Goal: Information Seeking & Learning: Learn about a topic

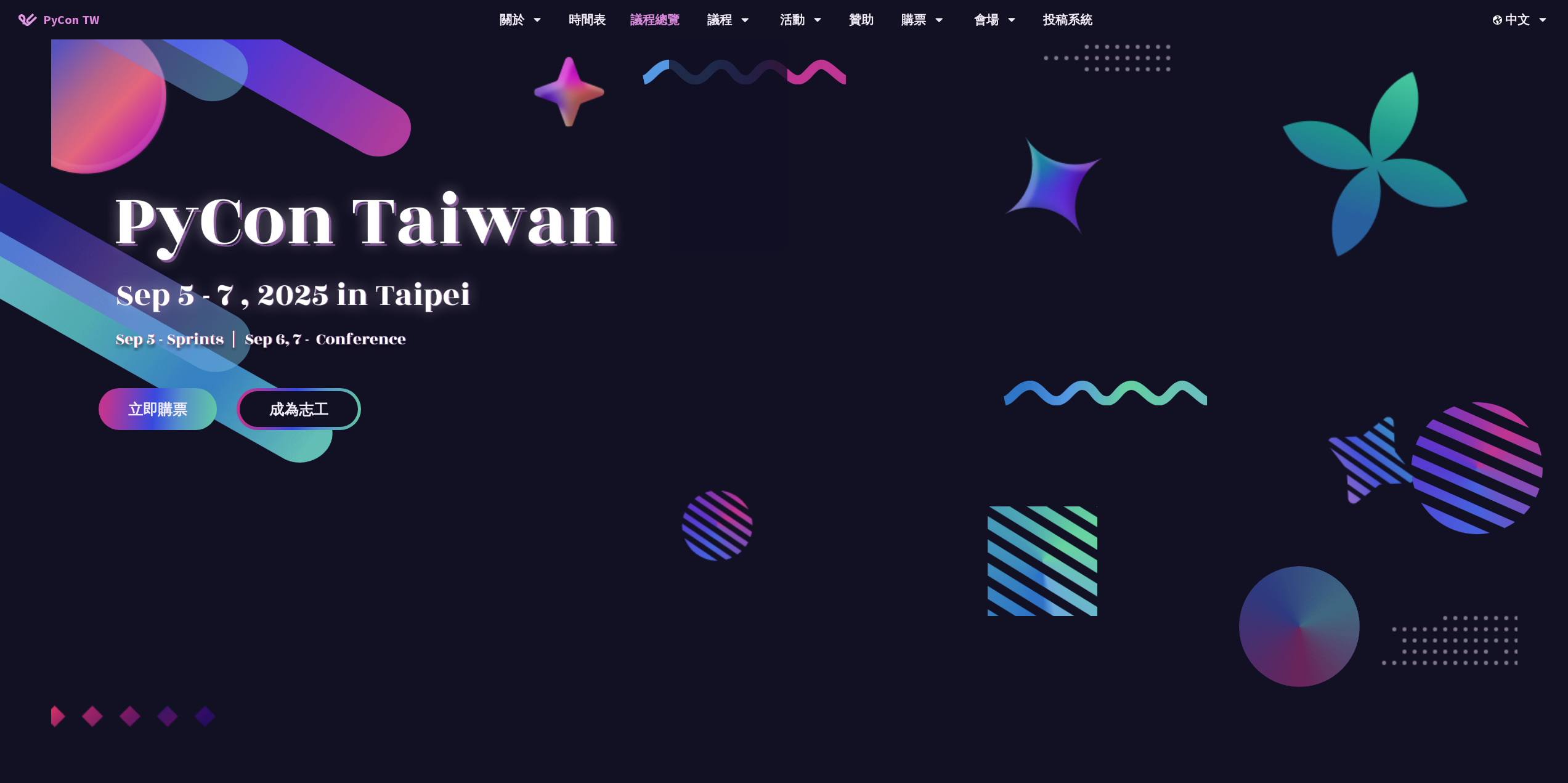
click at [656, 25] on link "議程總覽" at bounding box center [655, 19] width 74 height 40
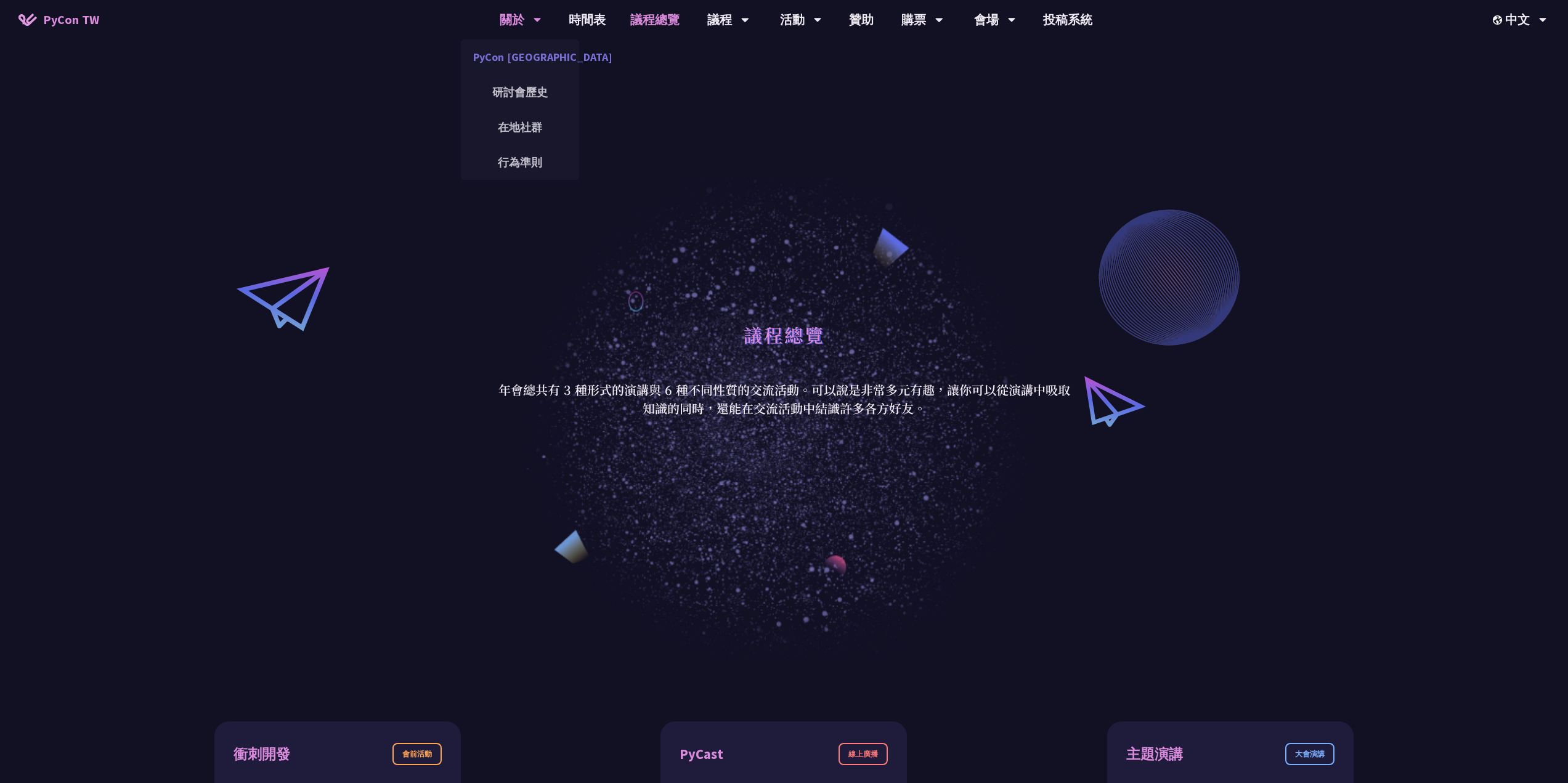
click at [524, 51] on link "PyCon [GEOGRAPHIC_DATA]" at bounding box center [520, 57] width 118 height 29
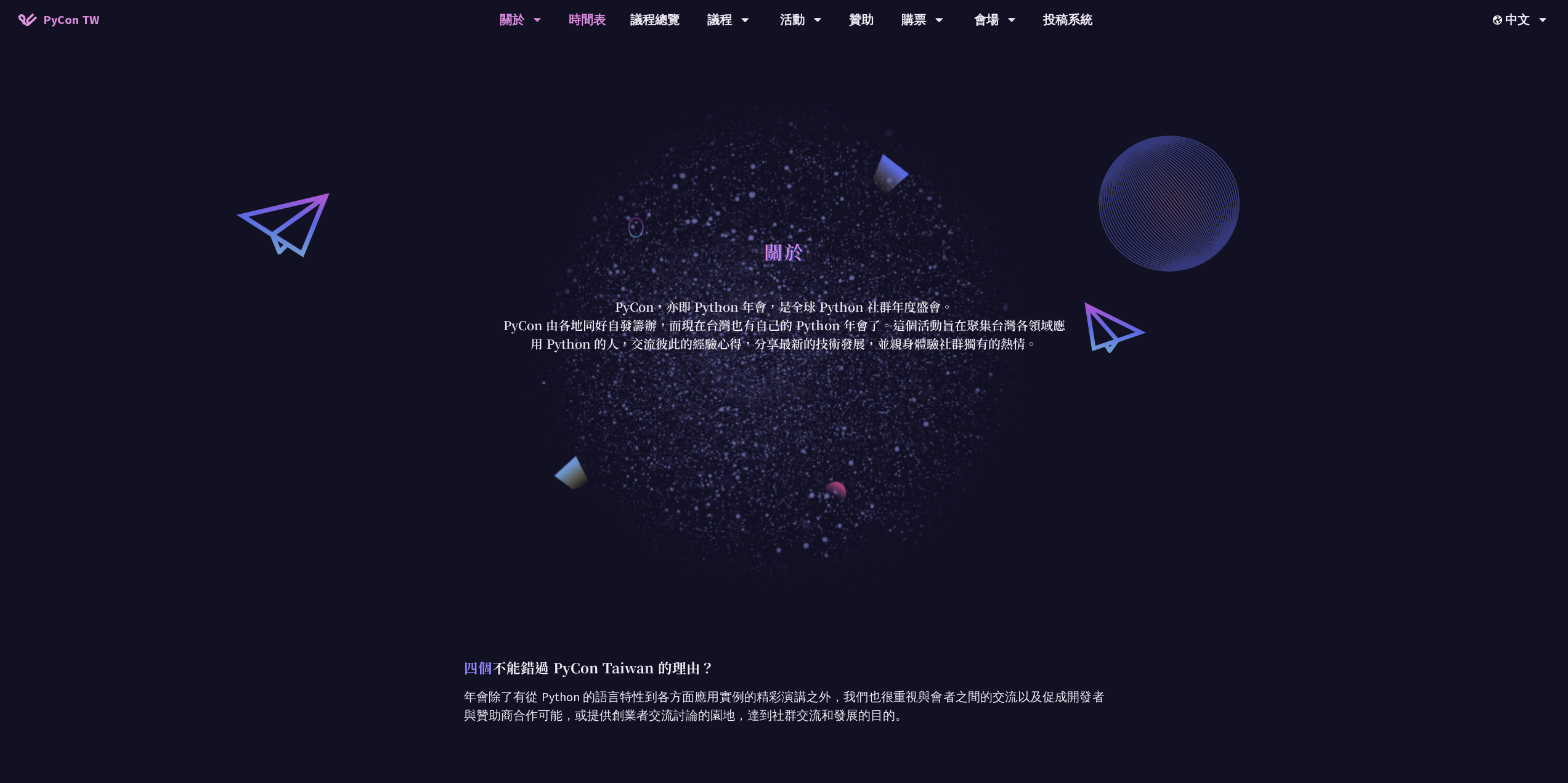
click at [609, 17] on link "時間表" at bounding box center [586, 19] width 61 height 40
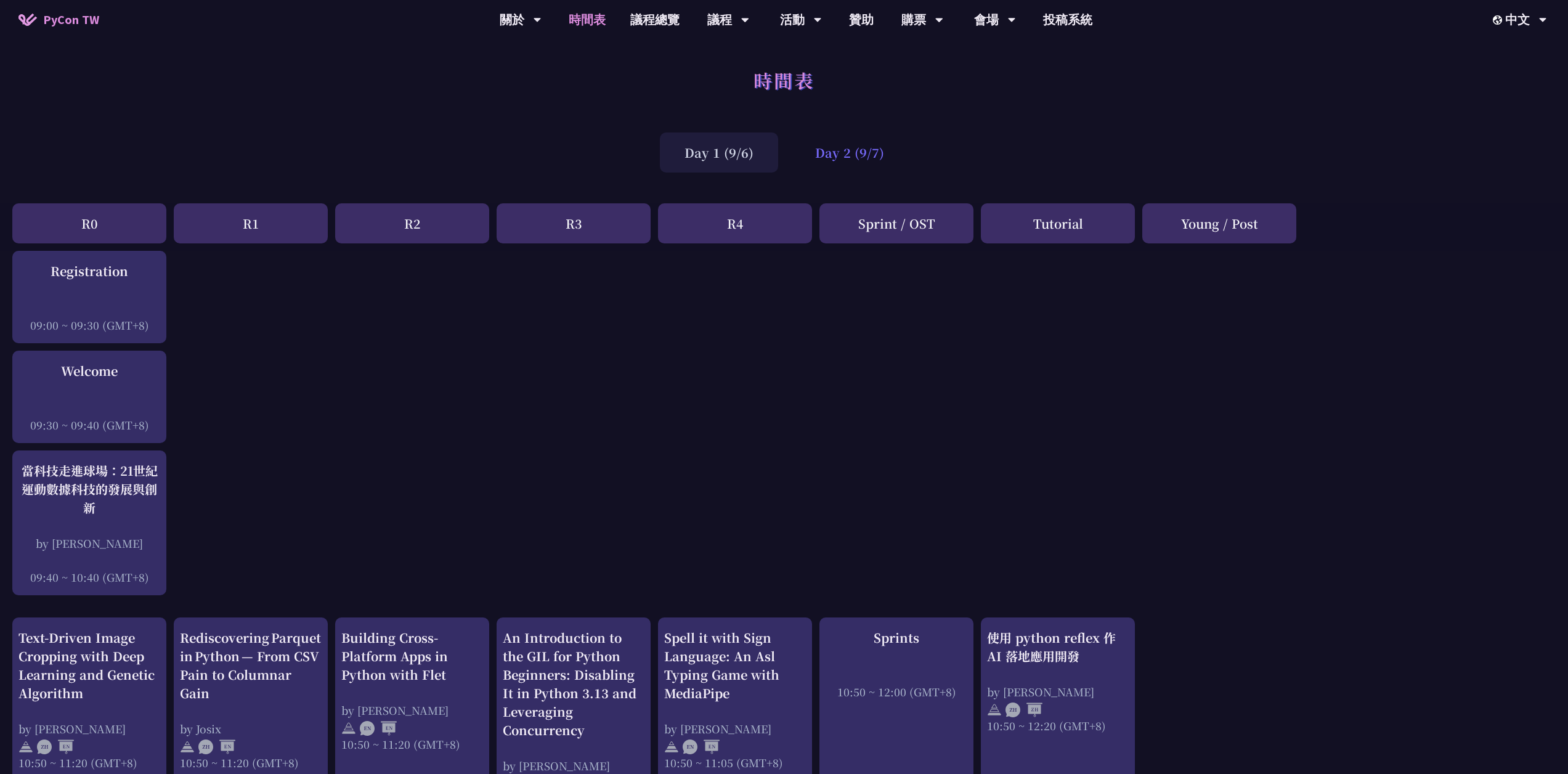
click at [834, 159] on div "Day 2 (9/7)" at bounding box center [850, 153] width 118 height 40
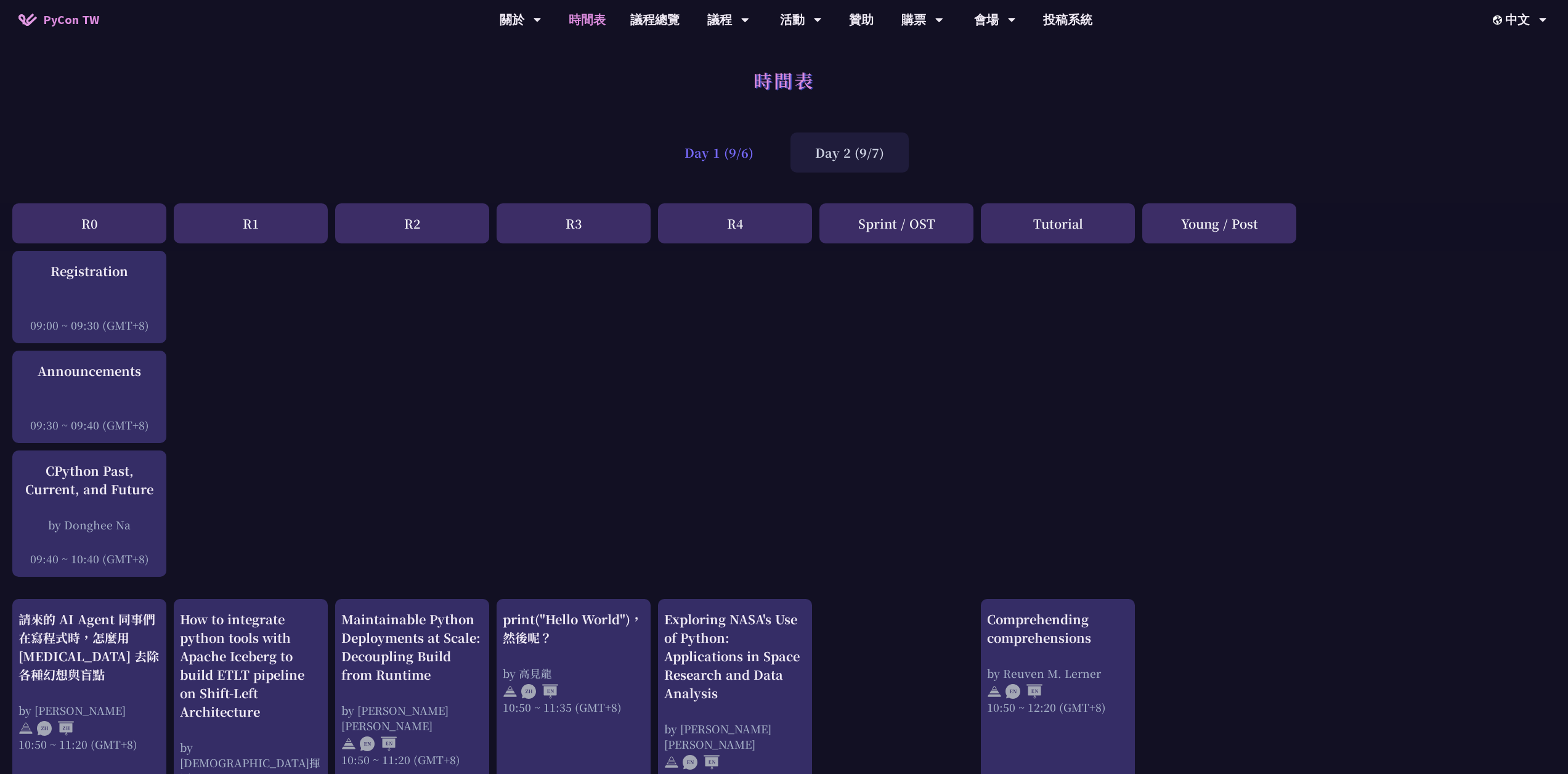
click at [748, 142] on div "Day 1 (9/6)" at bounding box center [719, 153] width 118 height 40
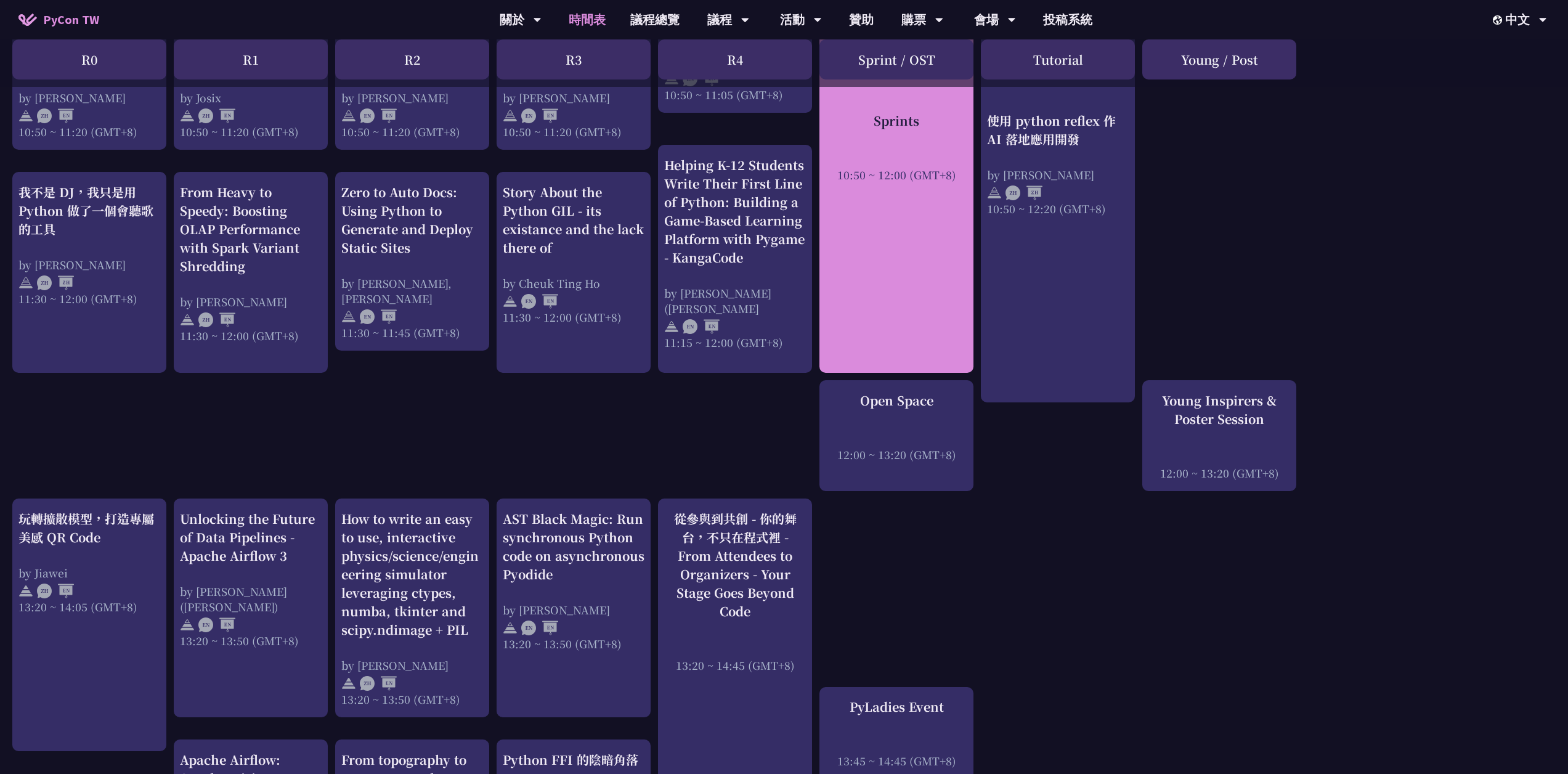
scroll to position [616, 0]
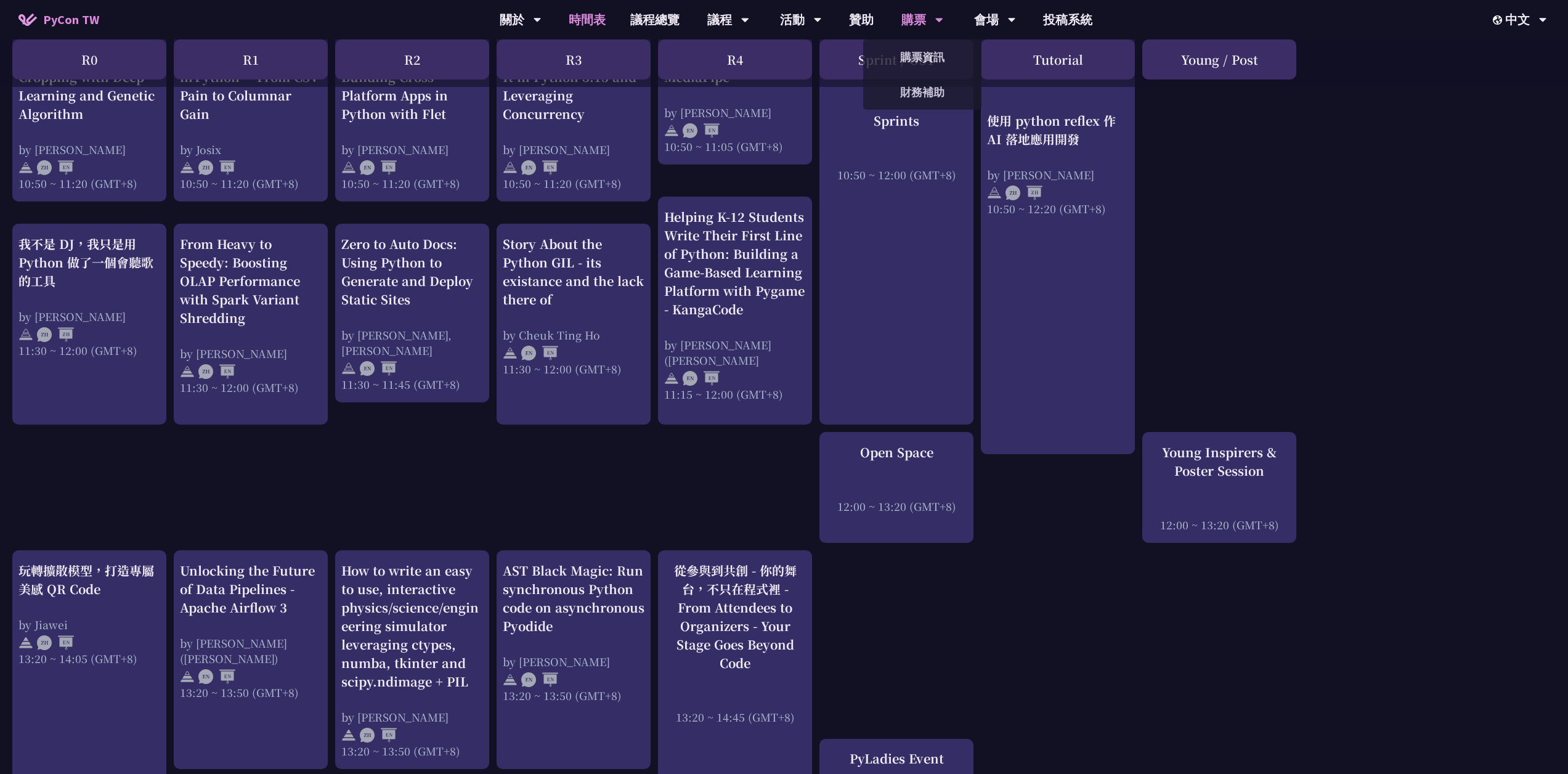
click at [542, 14] on div "購票" at bounding box center [521, 19] width 42 height 40
click at [922, 54] on link "購票資訊" at bounding box center [922, 57] width 118 height 29
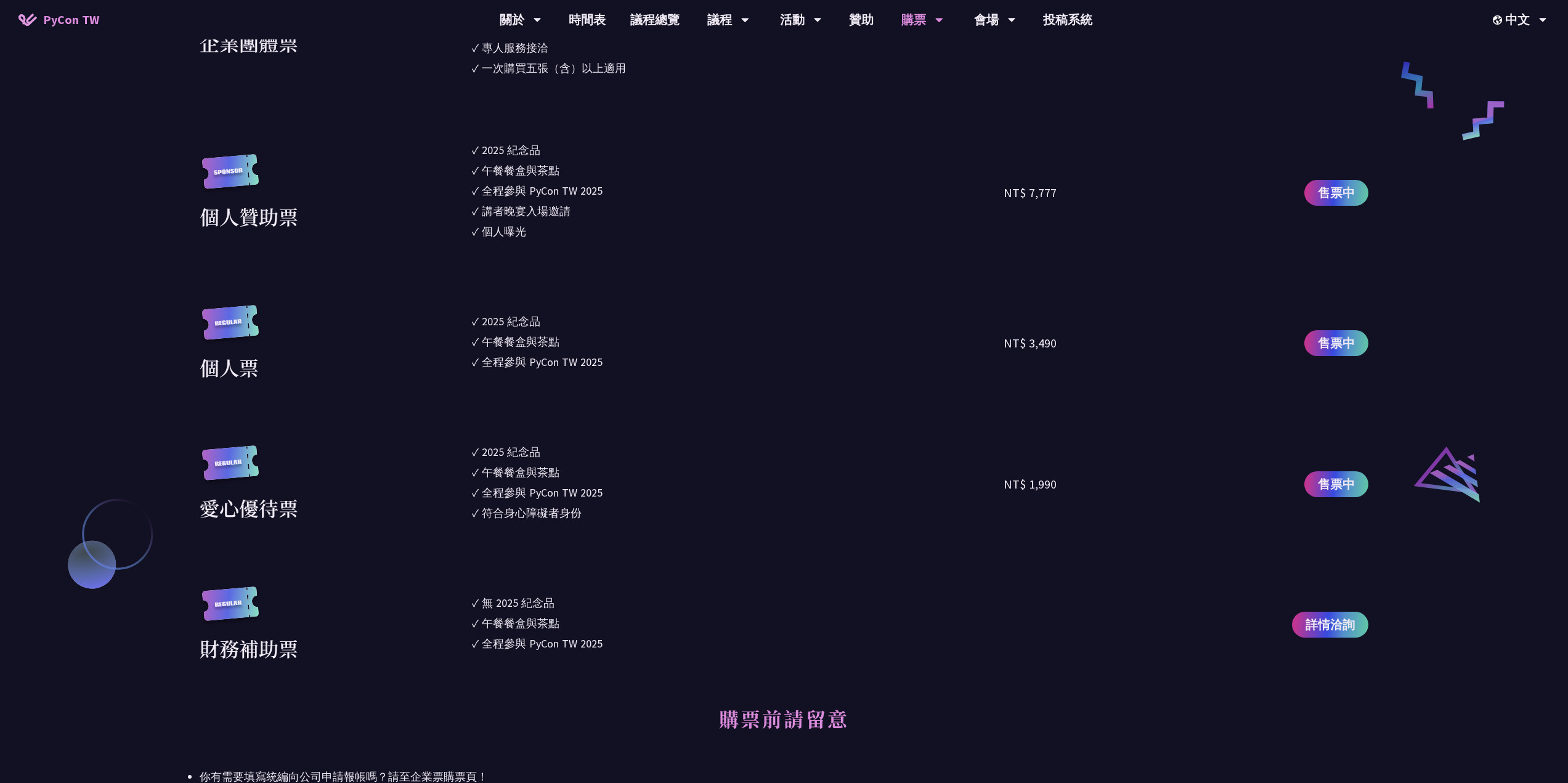
scroll to position [1231, 0]
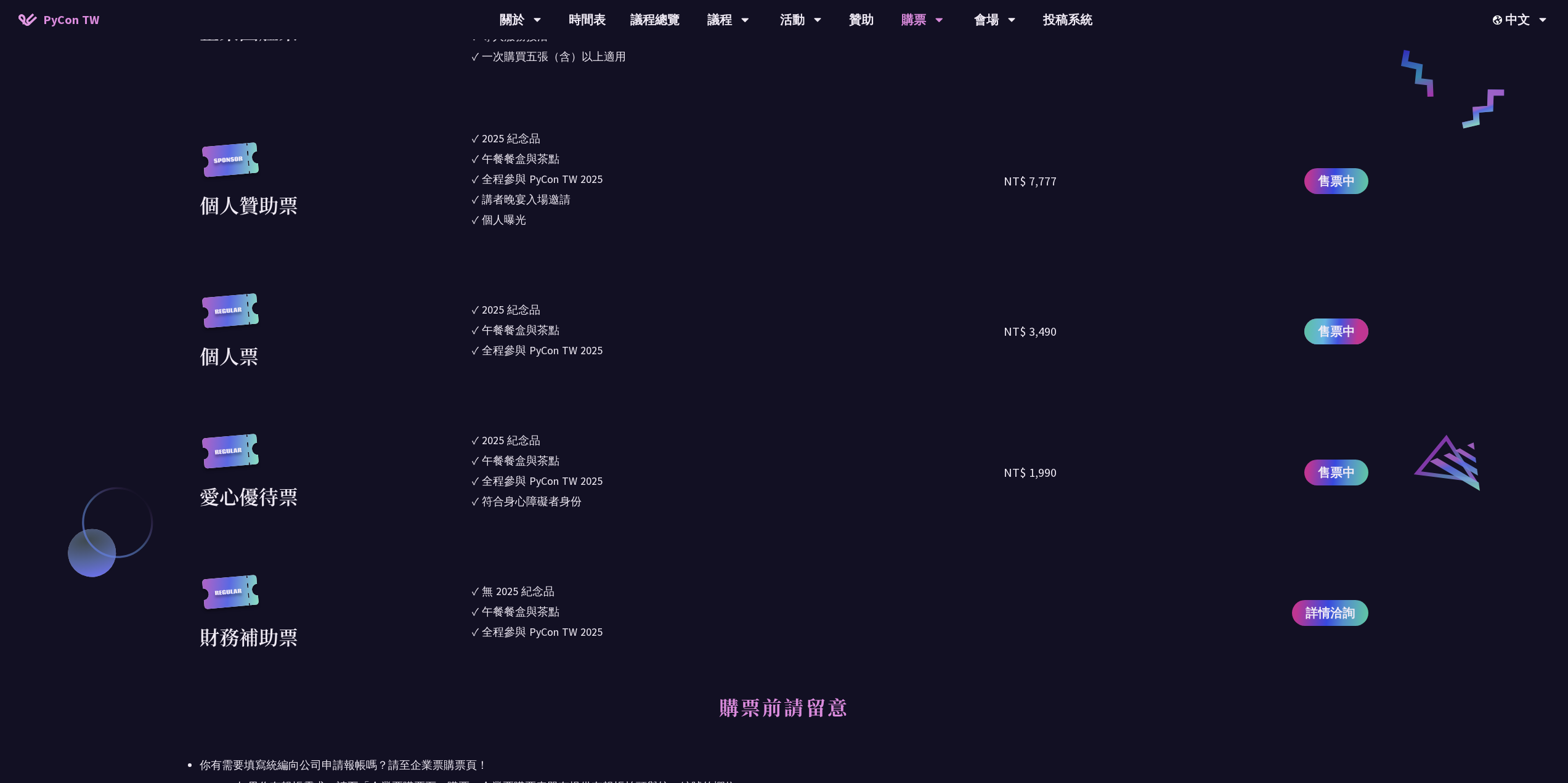
click at [1341, 331] on span "售票中" at bounding box center [1336, 332] width 37 height 19
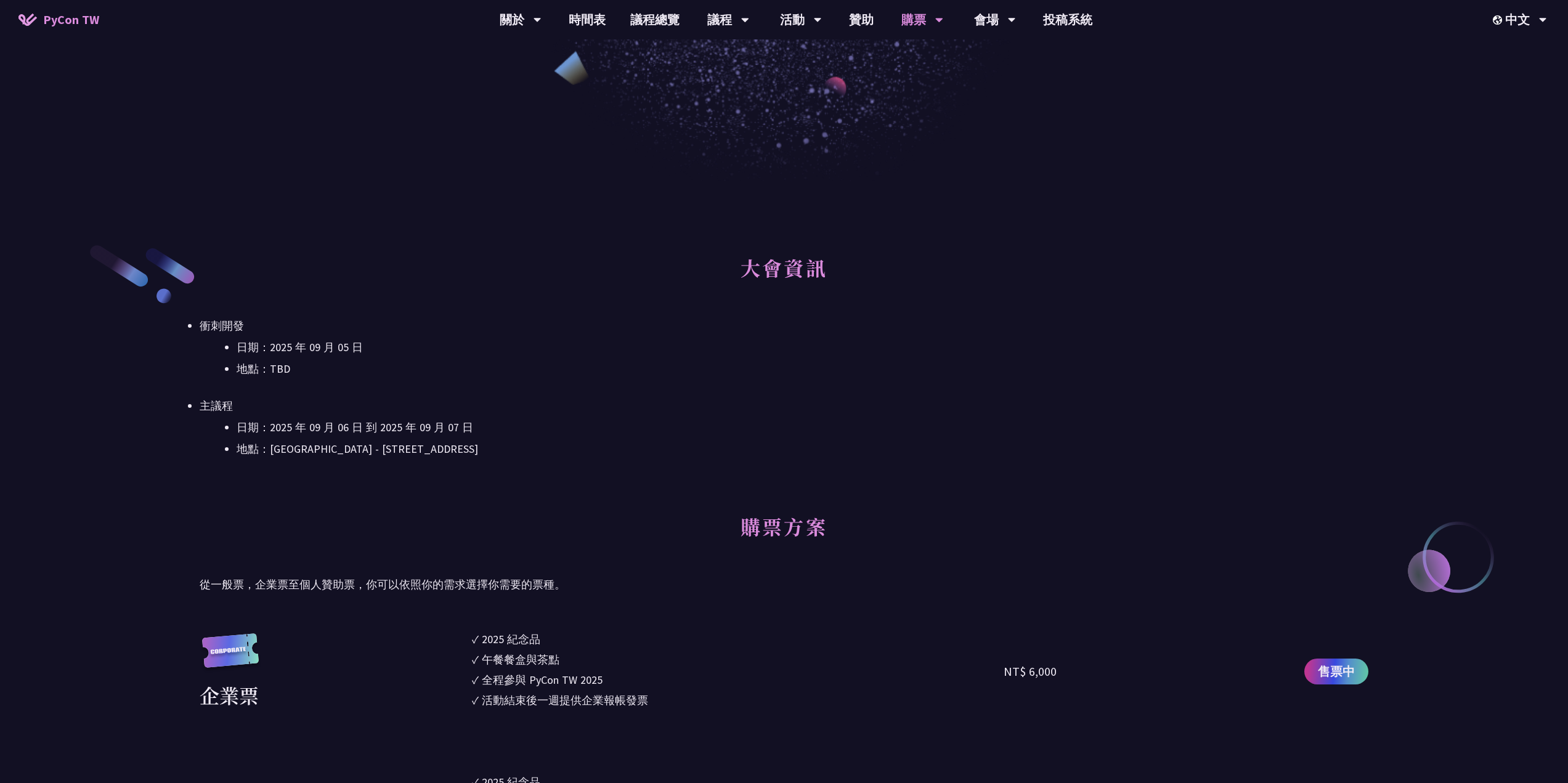
scroll to position [0, 0]
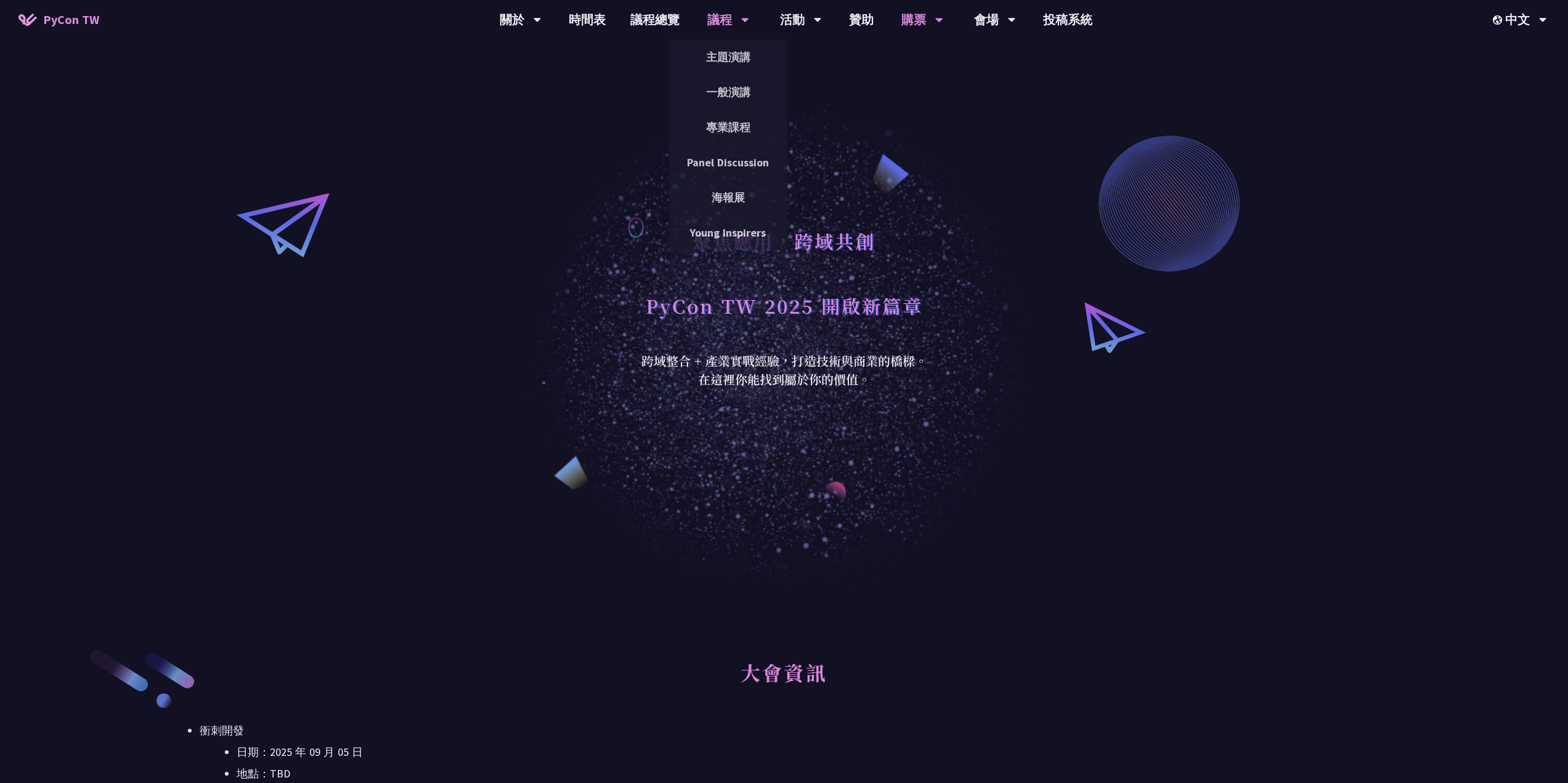
click at [728, 77] on div "一般演講" at bounding box center [728, 92] width 118 height 35
click at [728, 48] on link "主題演講" at bounding box center [728, 57] width 118 height 29
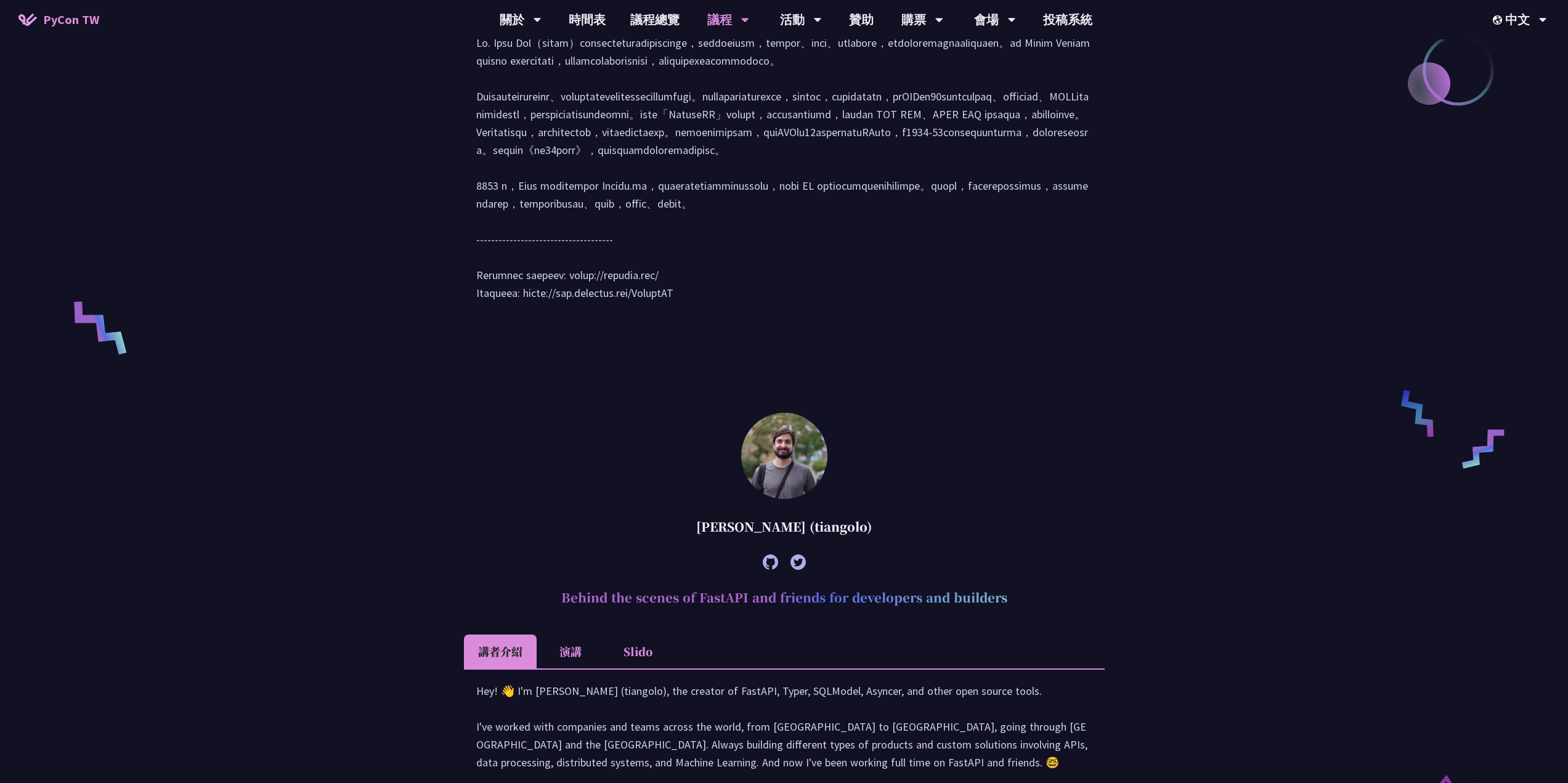
scroll to position [821, 0]
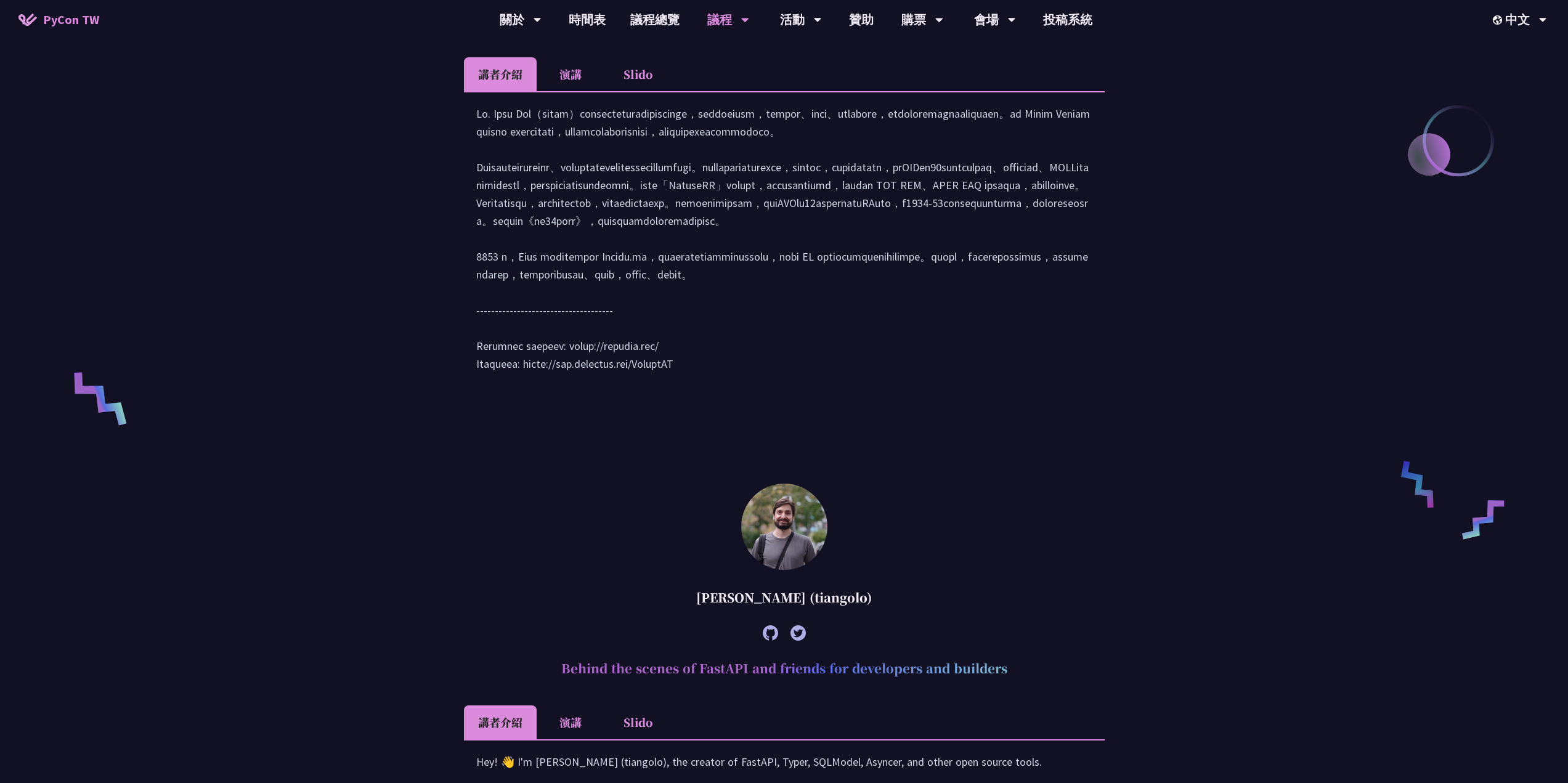
click at [568, 71] on li "演講" at bounding box center [571, 74] width 68 height 34
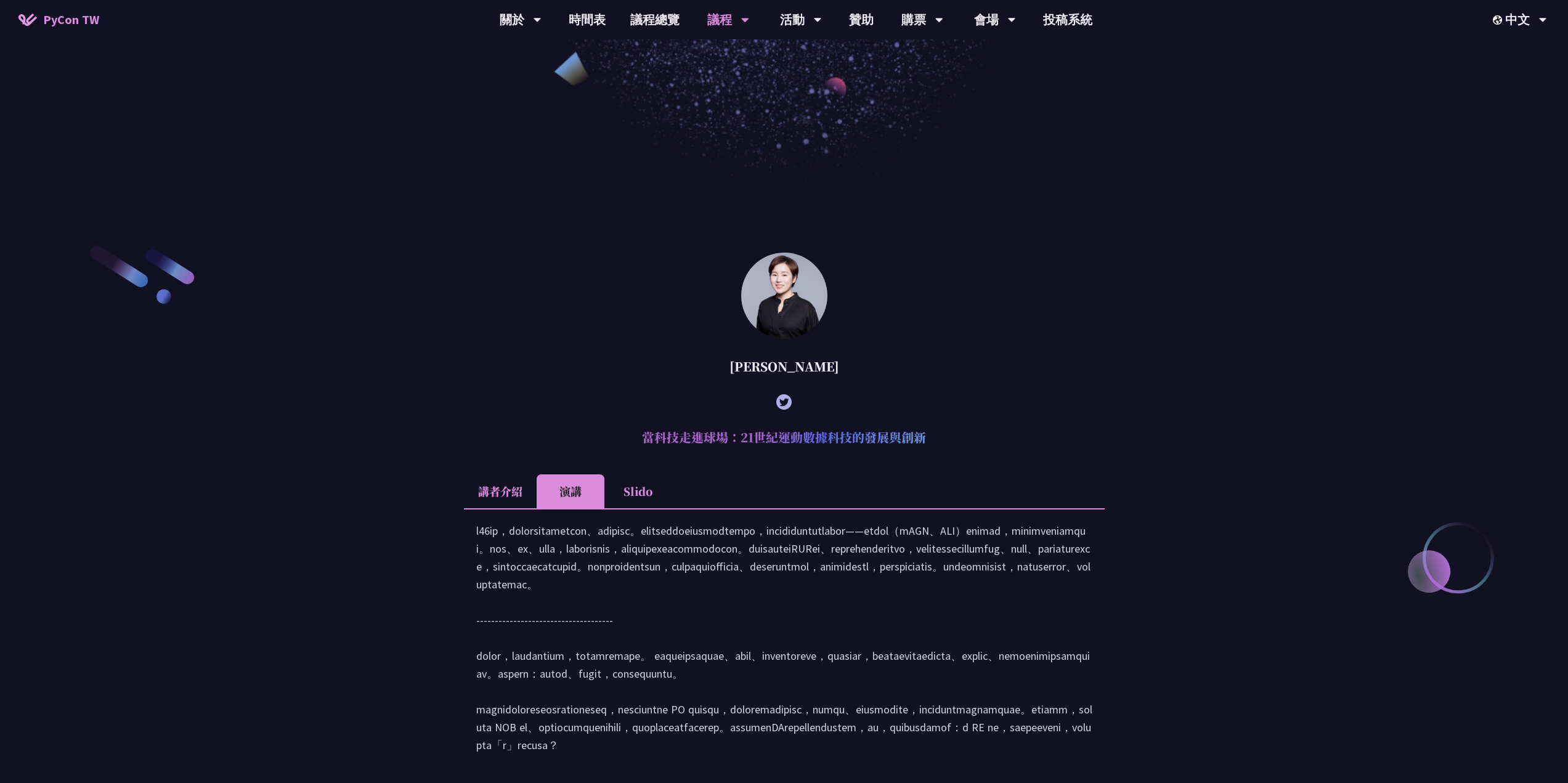
scroll to position [411, 0]
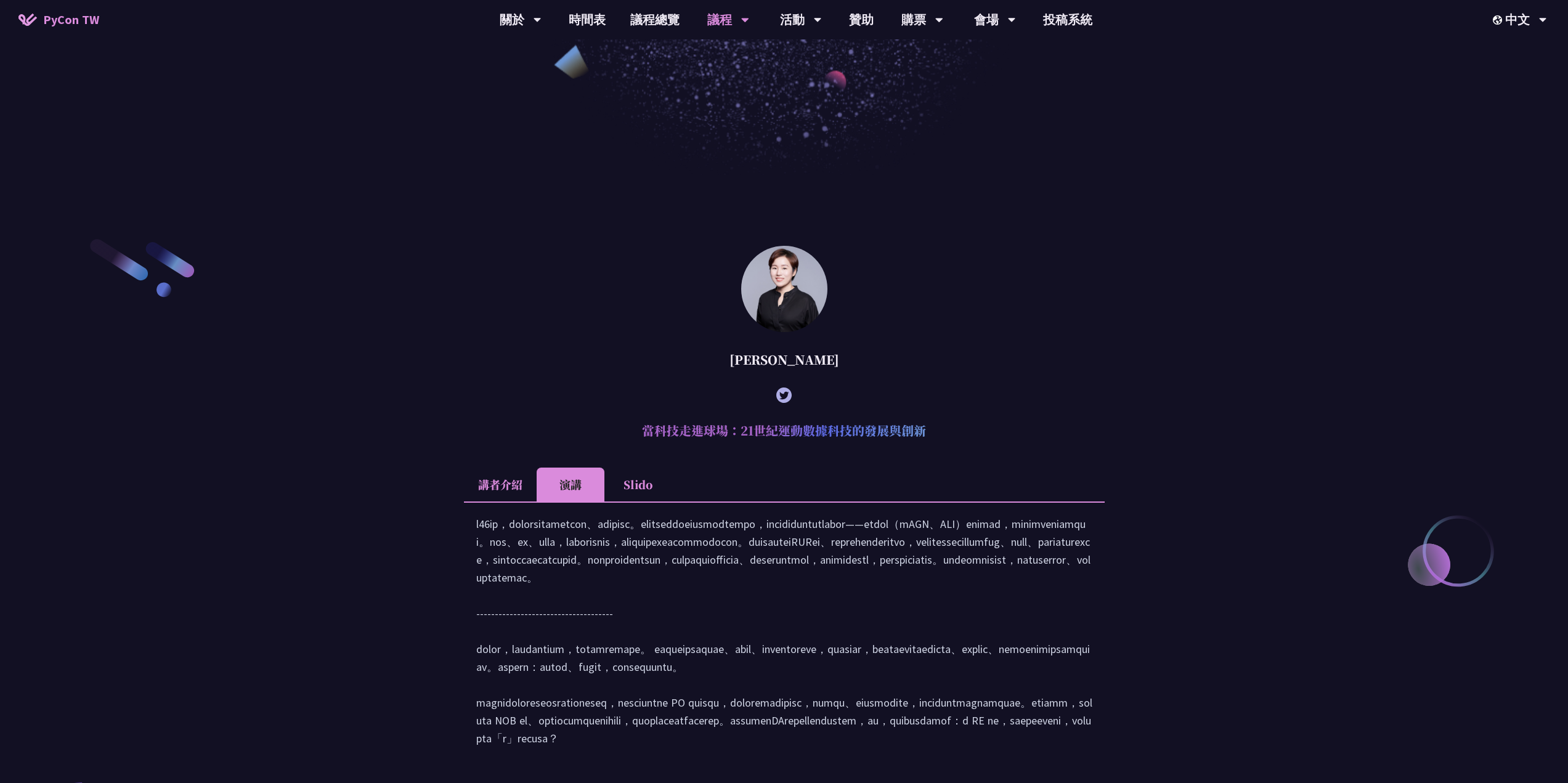
click at [648, 484] on li "Slido" at bounding box center [638, 484] width 68 height 34
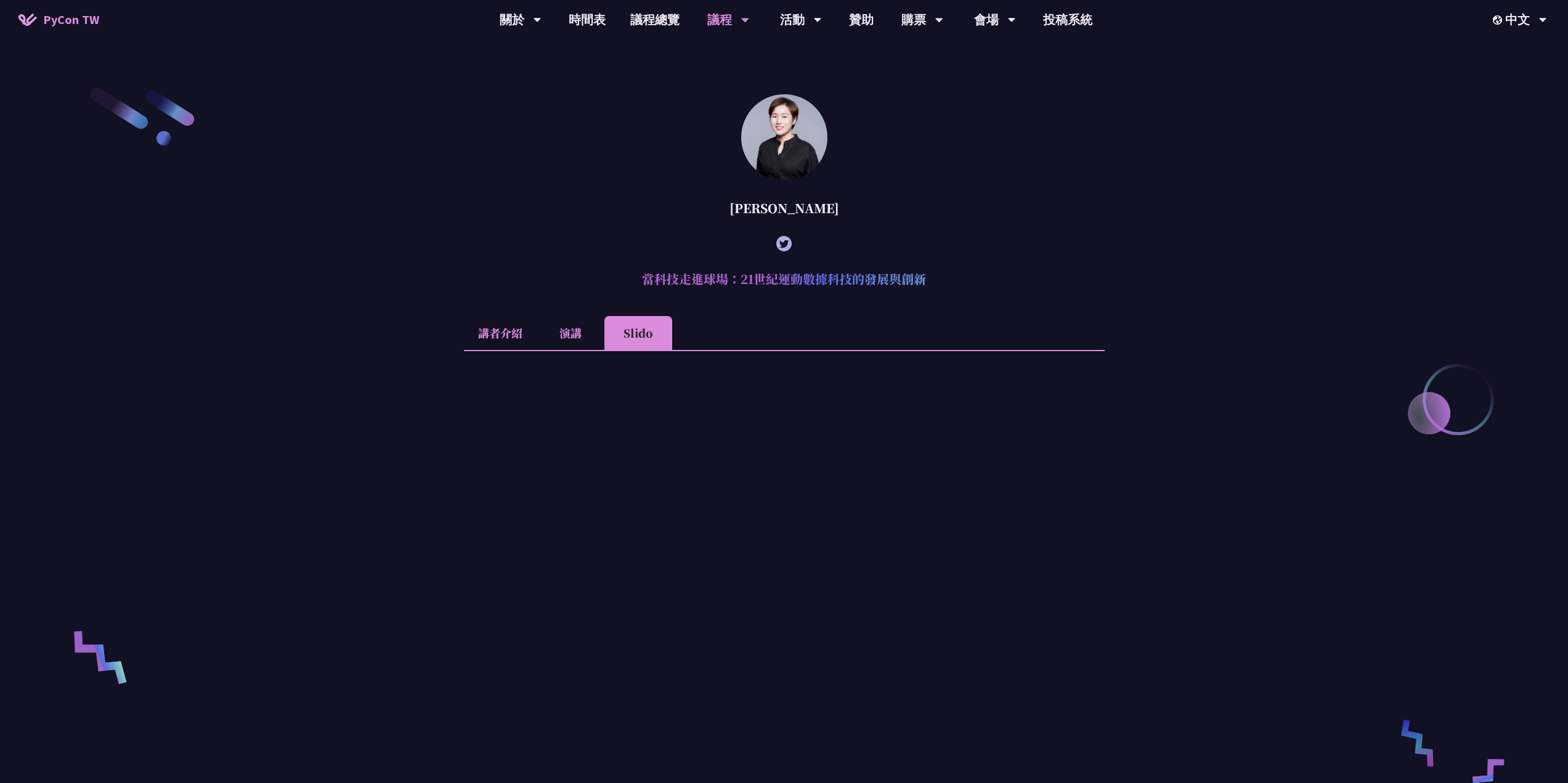
scroll to position [0, 0]
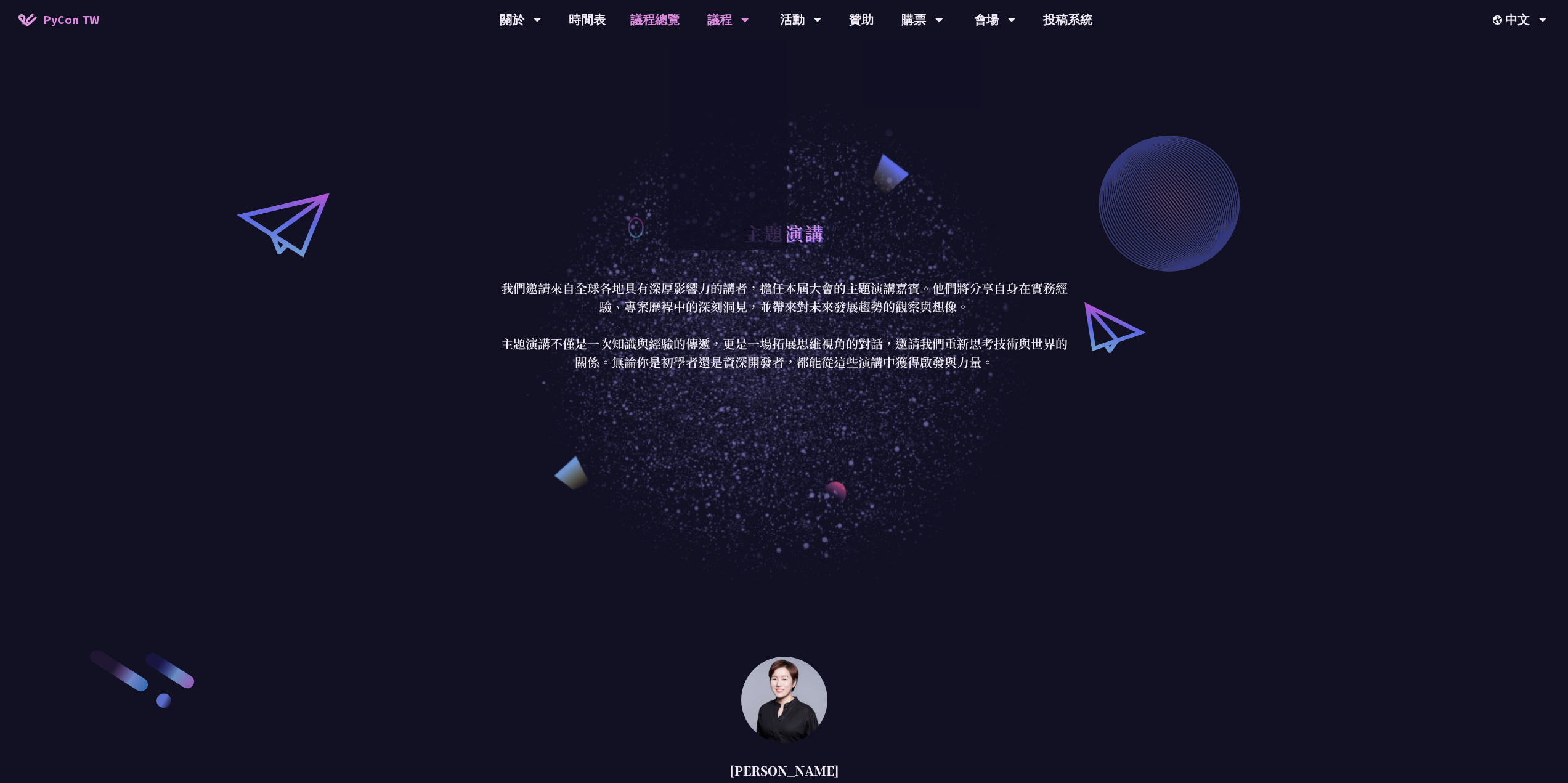
click at [682, 28] on link "議程總覽" at bounding box center [655, 19] width 74 height 40
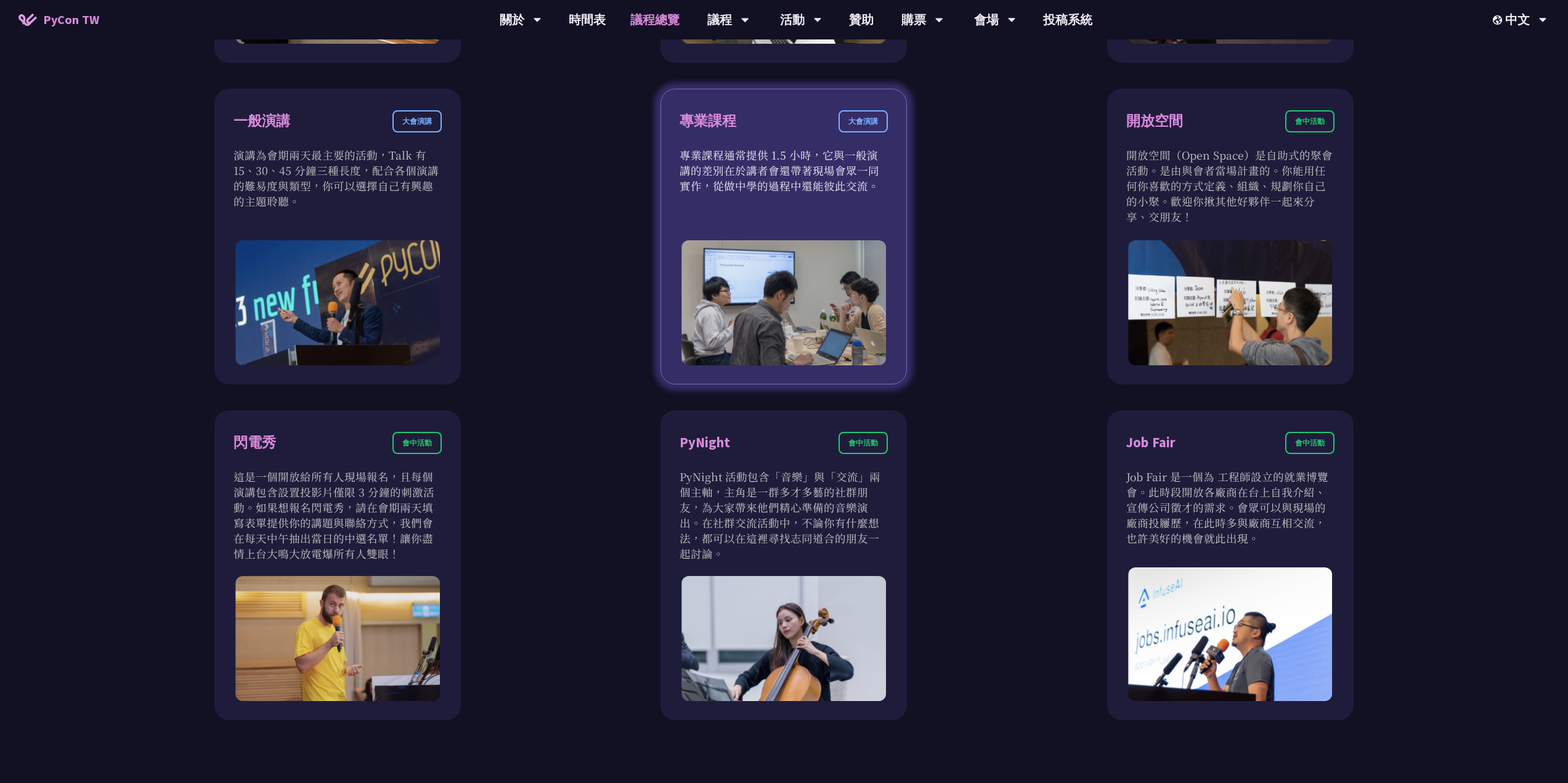
scroll to position [821, 0]
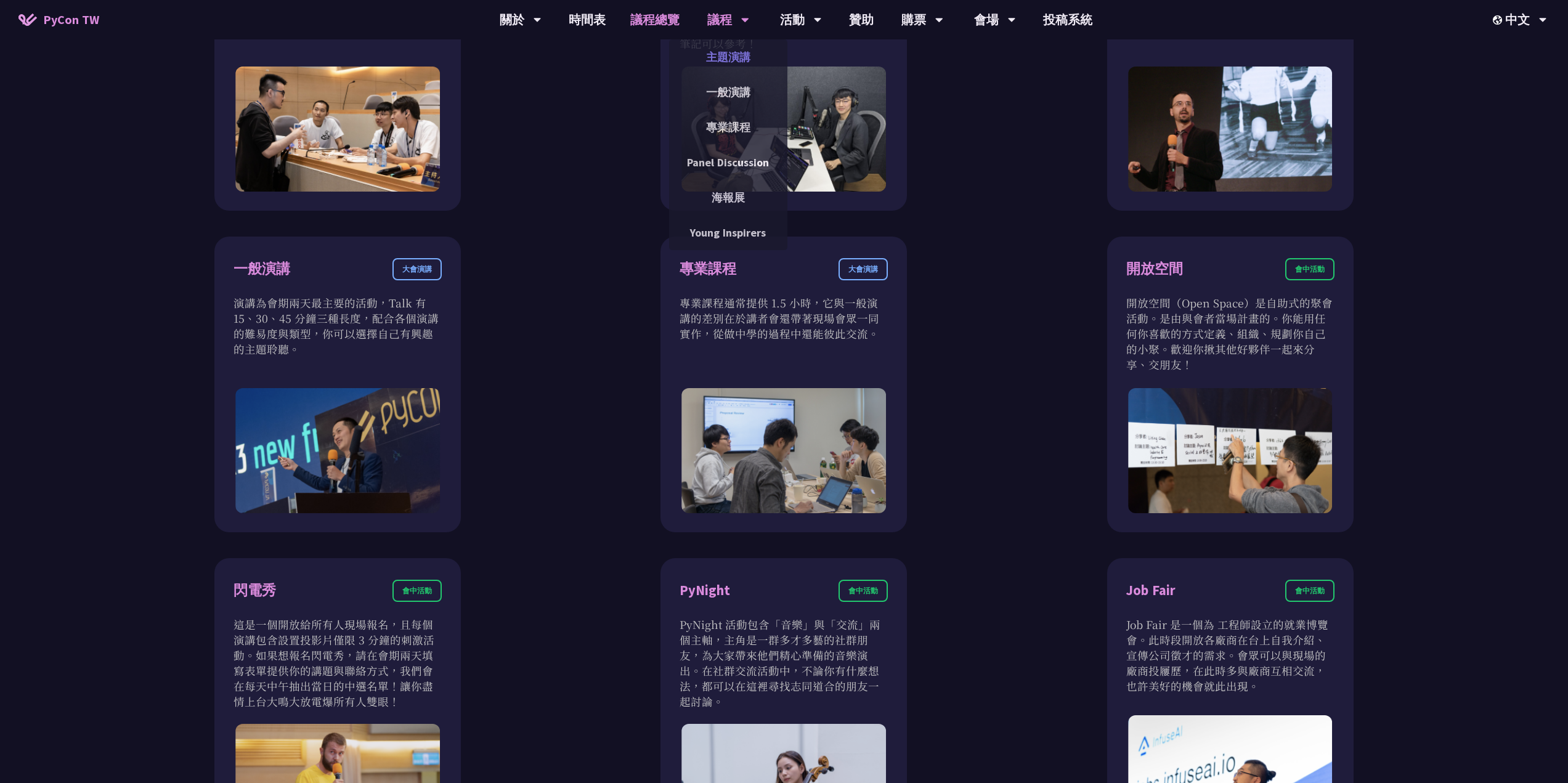
click at [728, 63] on link "主題演講" at bounding box center [728, 57] width 118 height 29
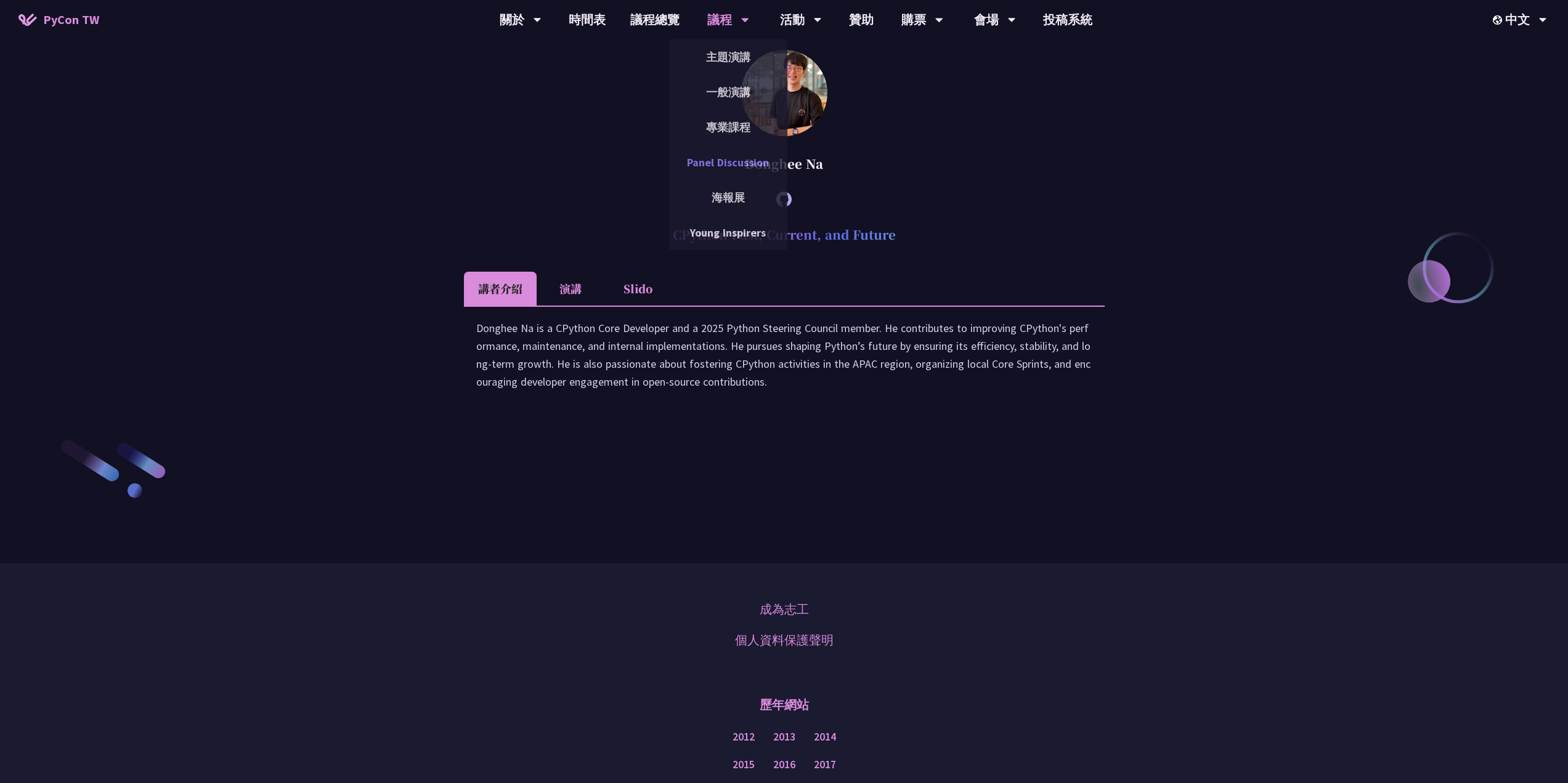
scroll to position [2053, 0]
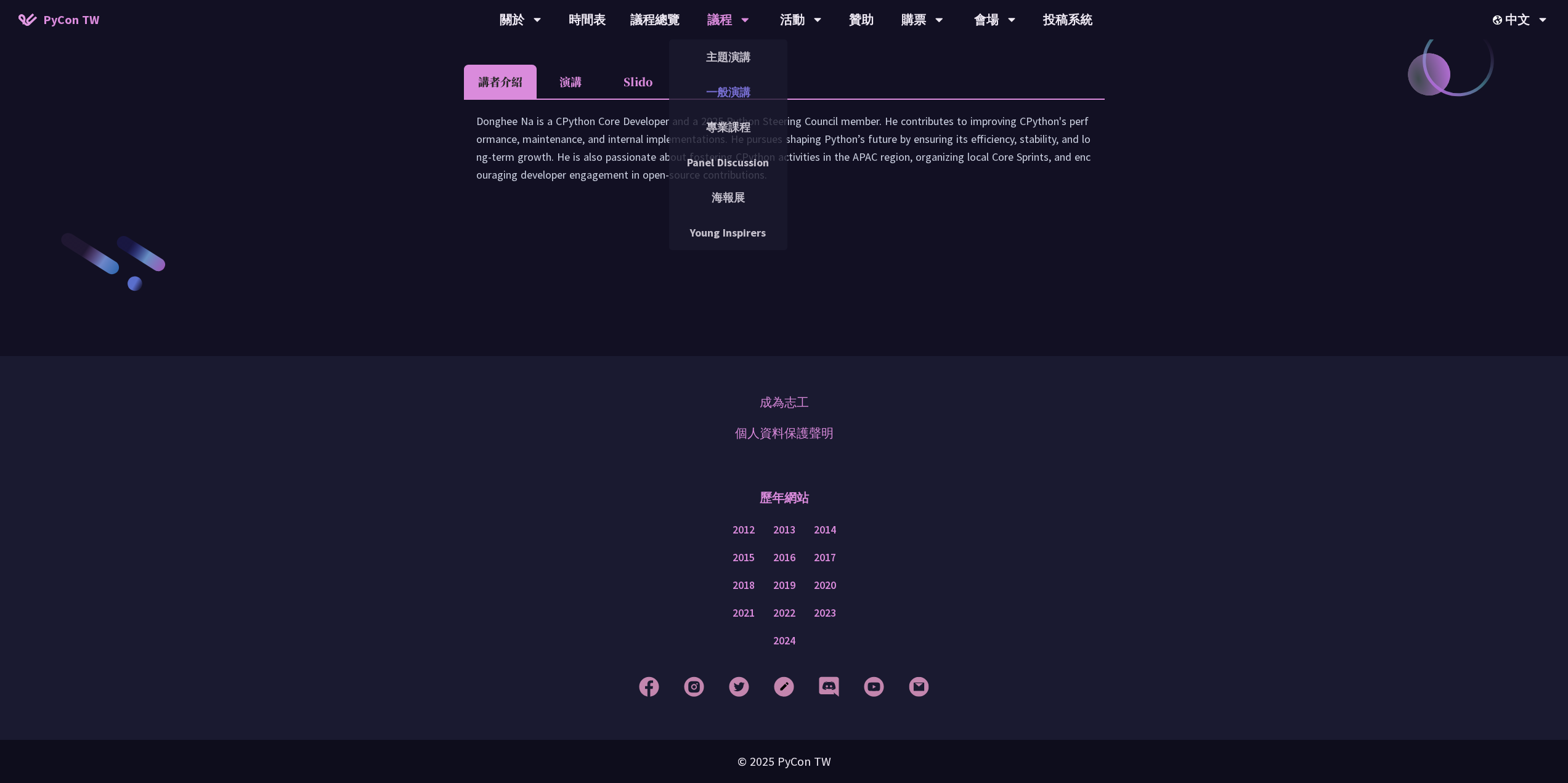
click at [743, 99] on link "一般演講" at bounding box center [728, 92] width 118 height 29
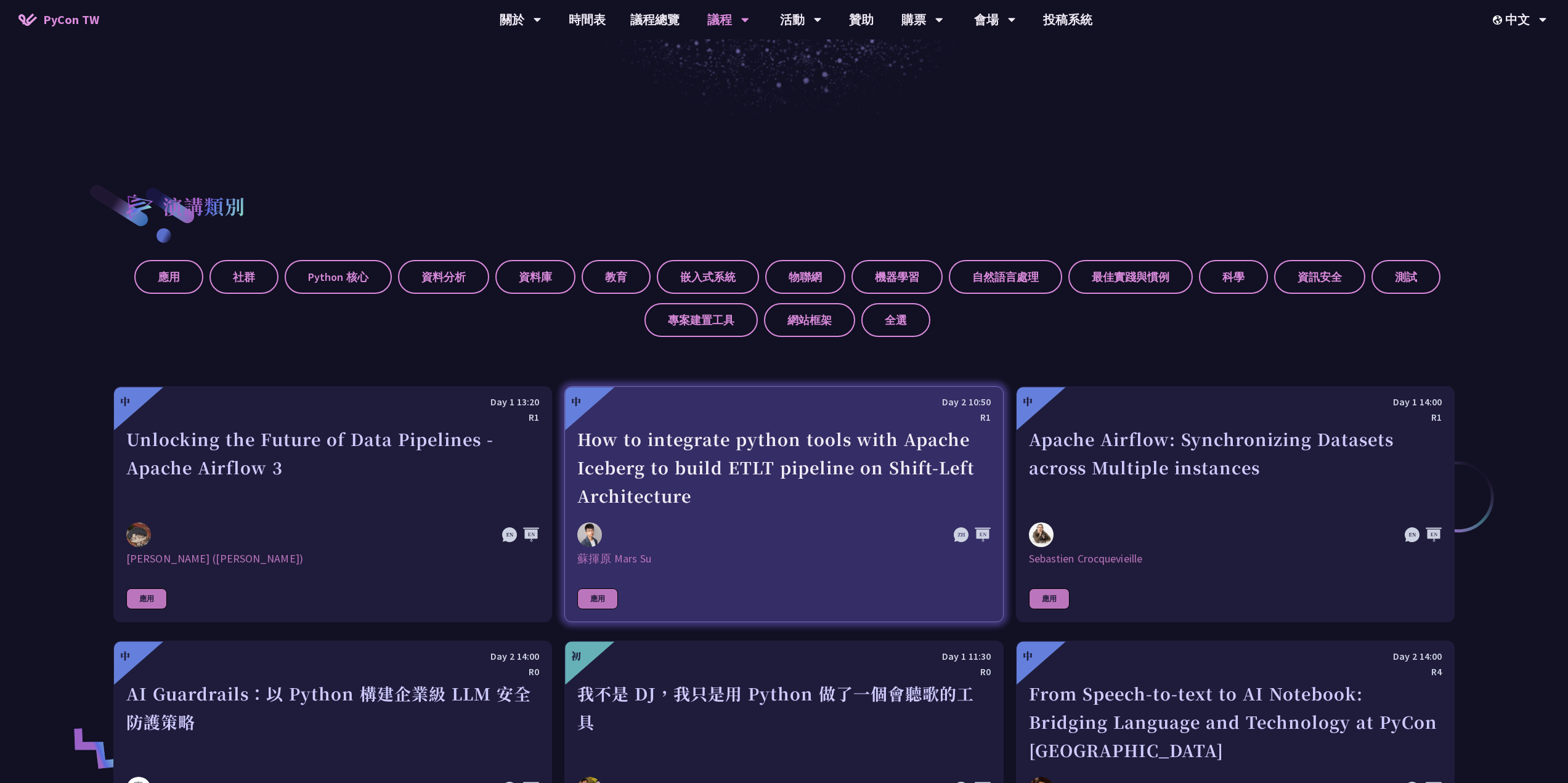
scroll to position [616, 0]
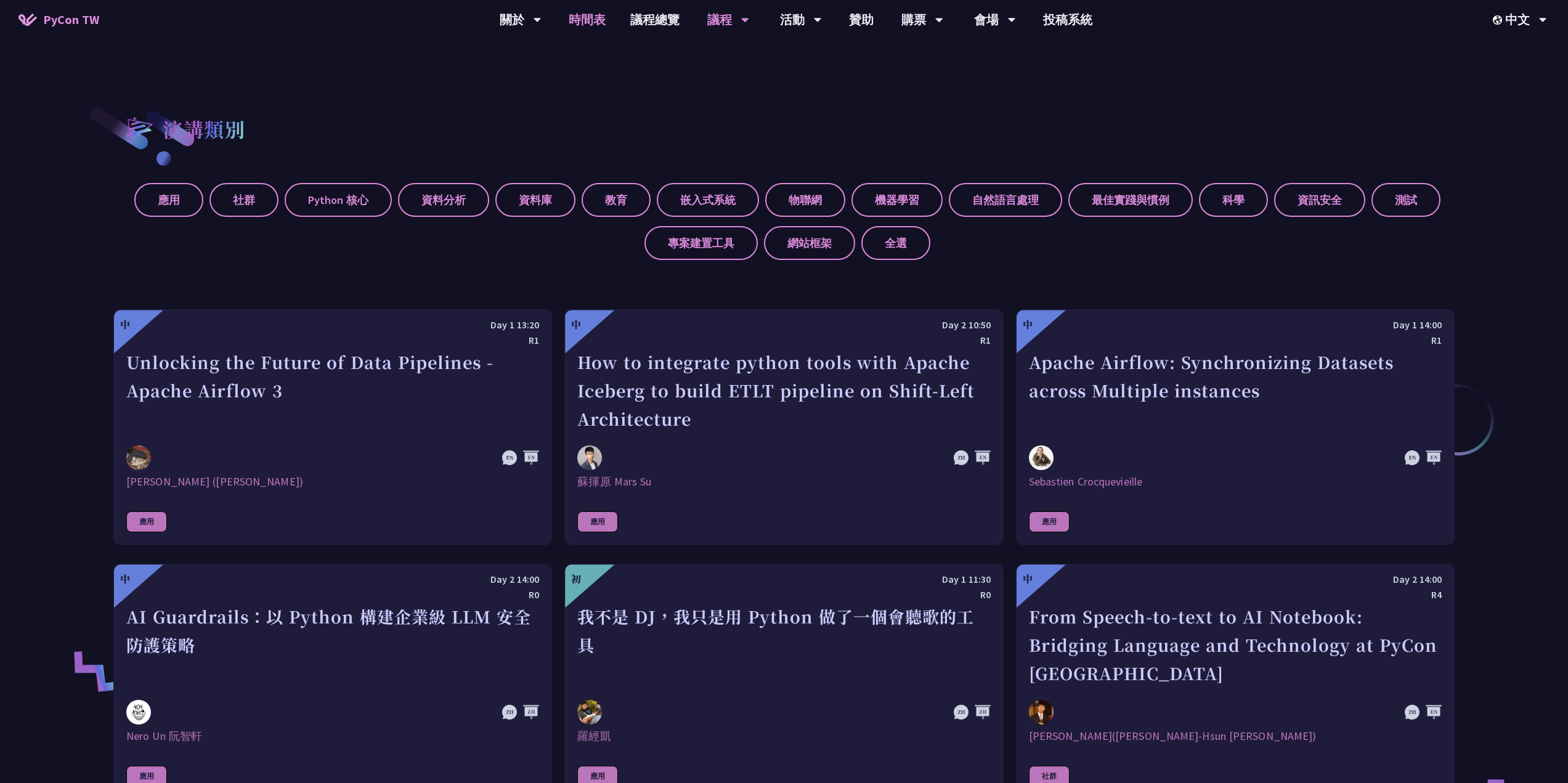
click at [583, 12] on link "時間表" at bounding box center [586, 19] width 61 height 40
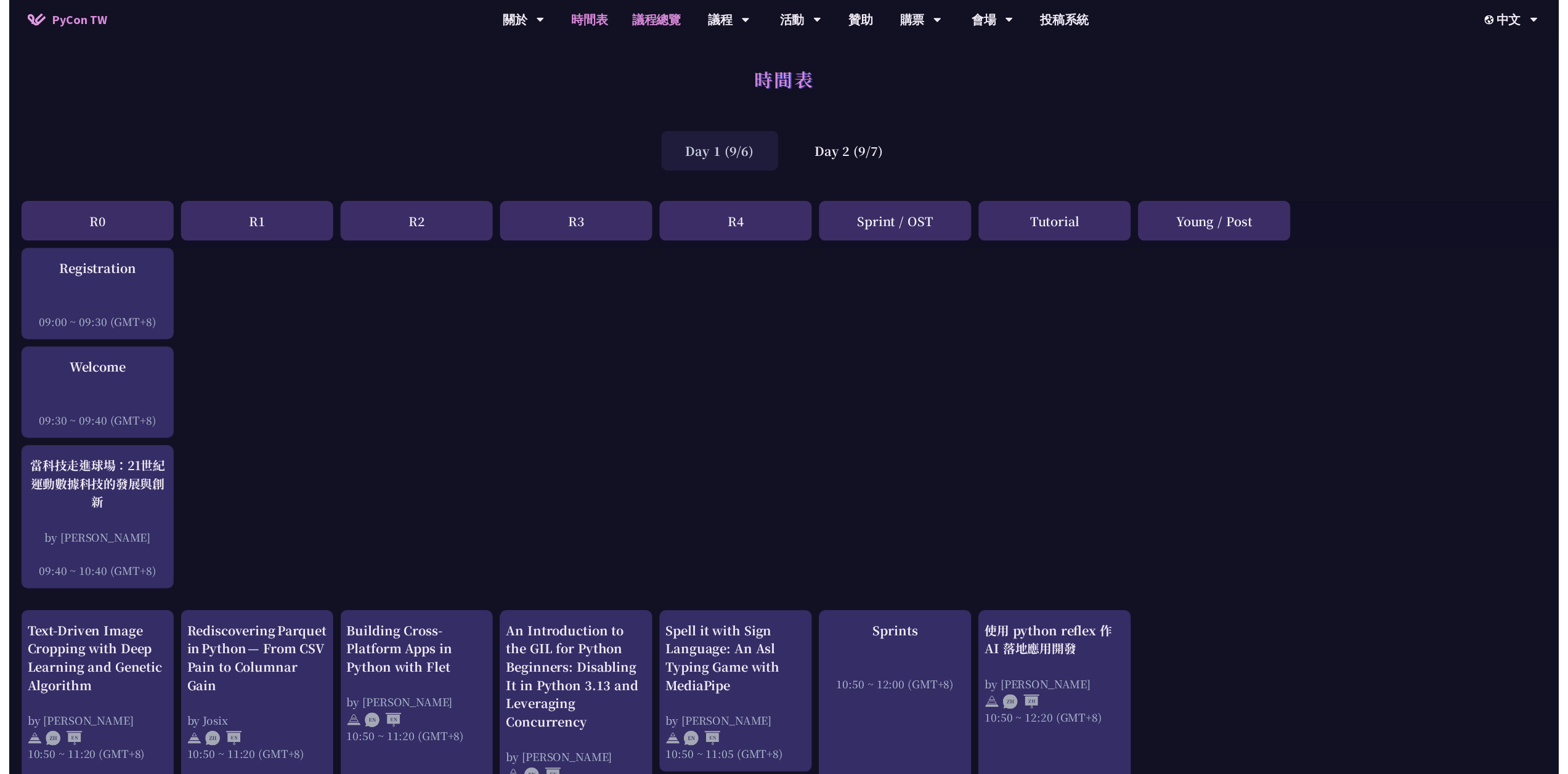
scroll to position [616, 0]
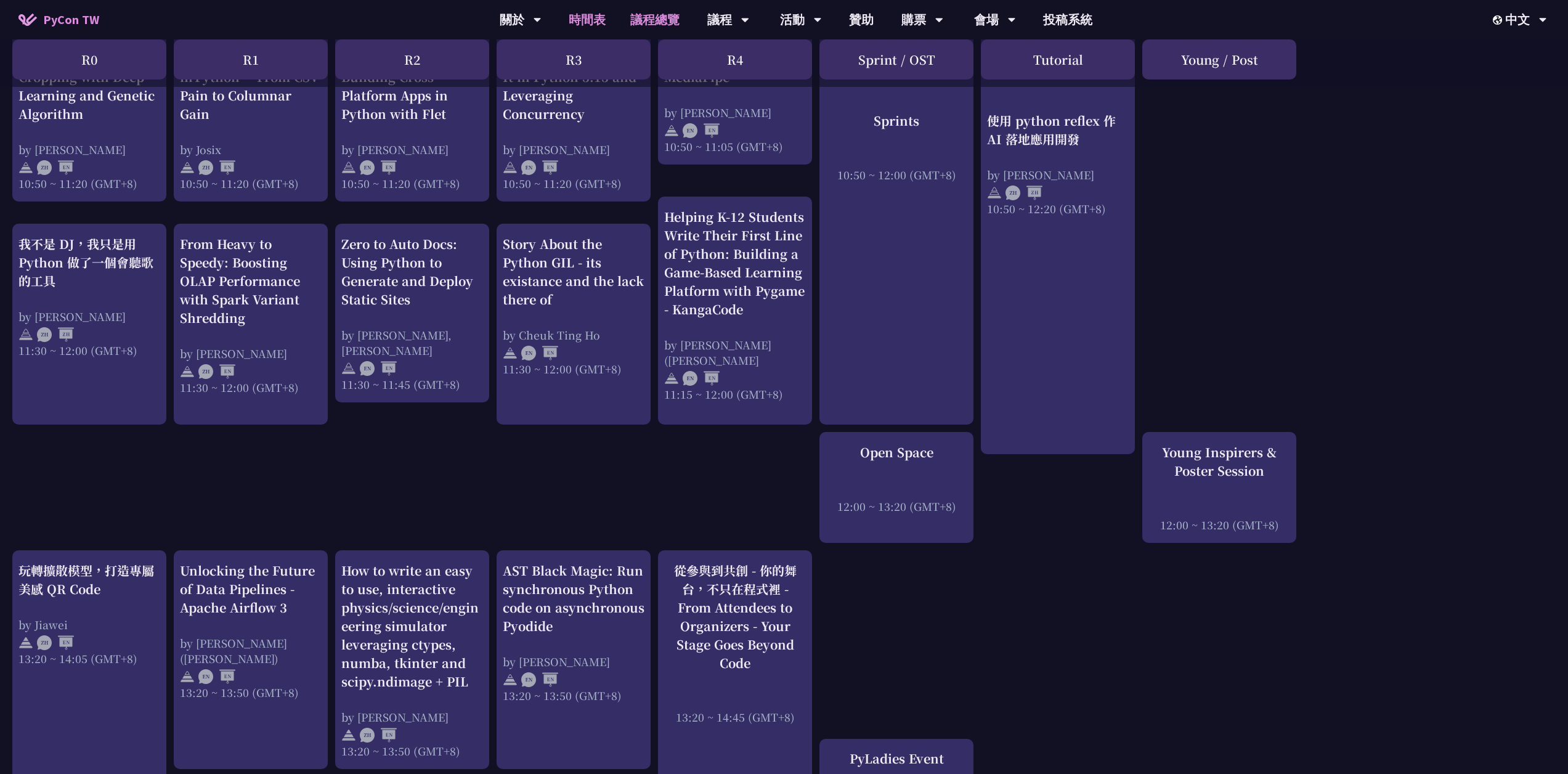
click at [682, 23] on link "議程總覽" at bounding box center [655, 19] width 74 height 40
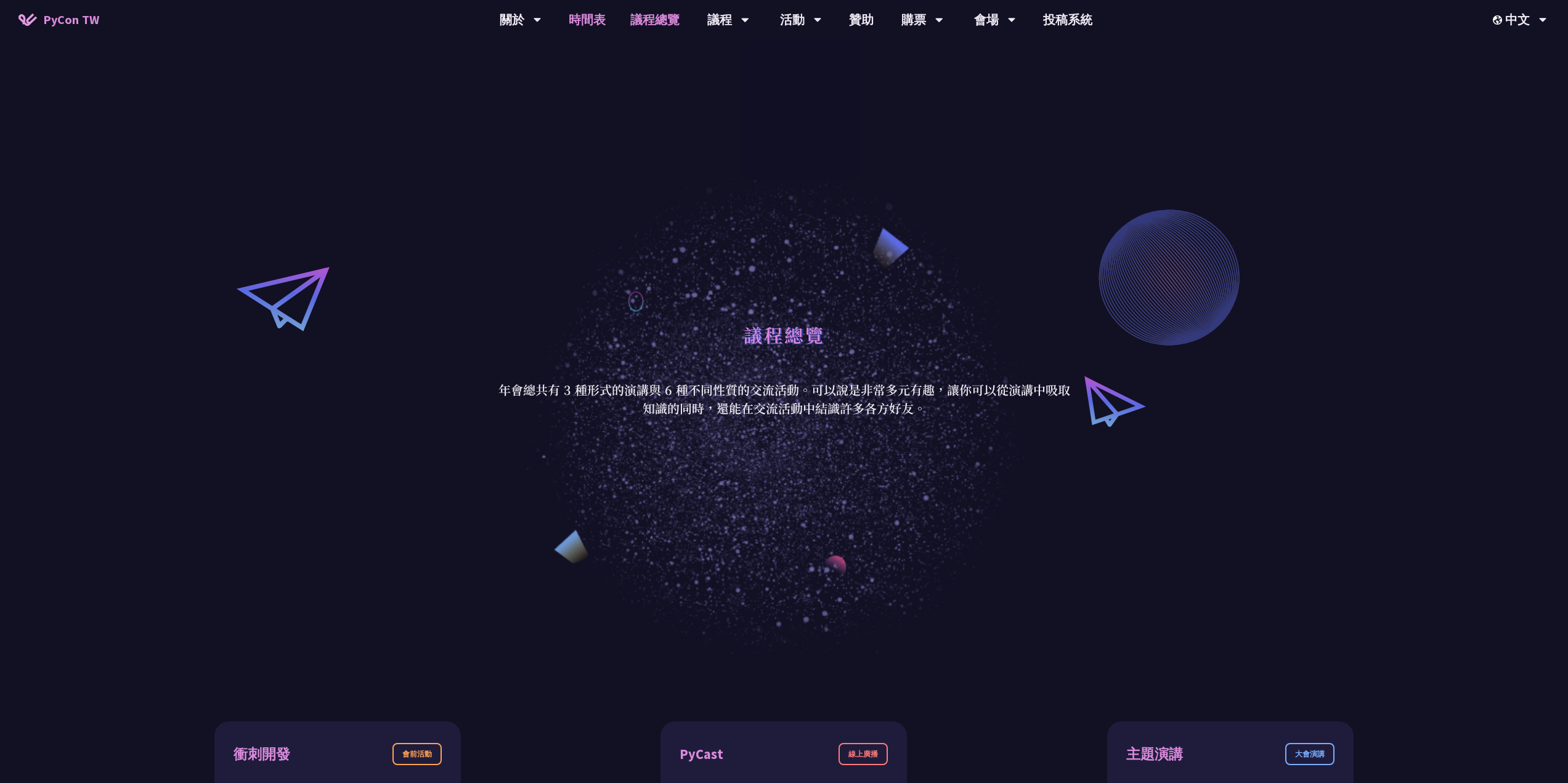
click at [602, 17] on link "時間表" at bounding box center [586, 19] width 61 height 40
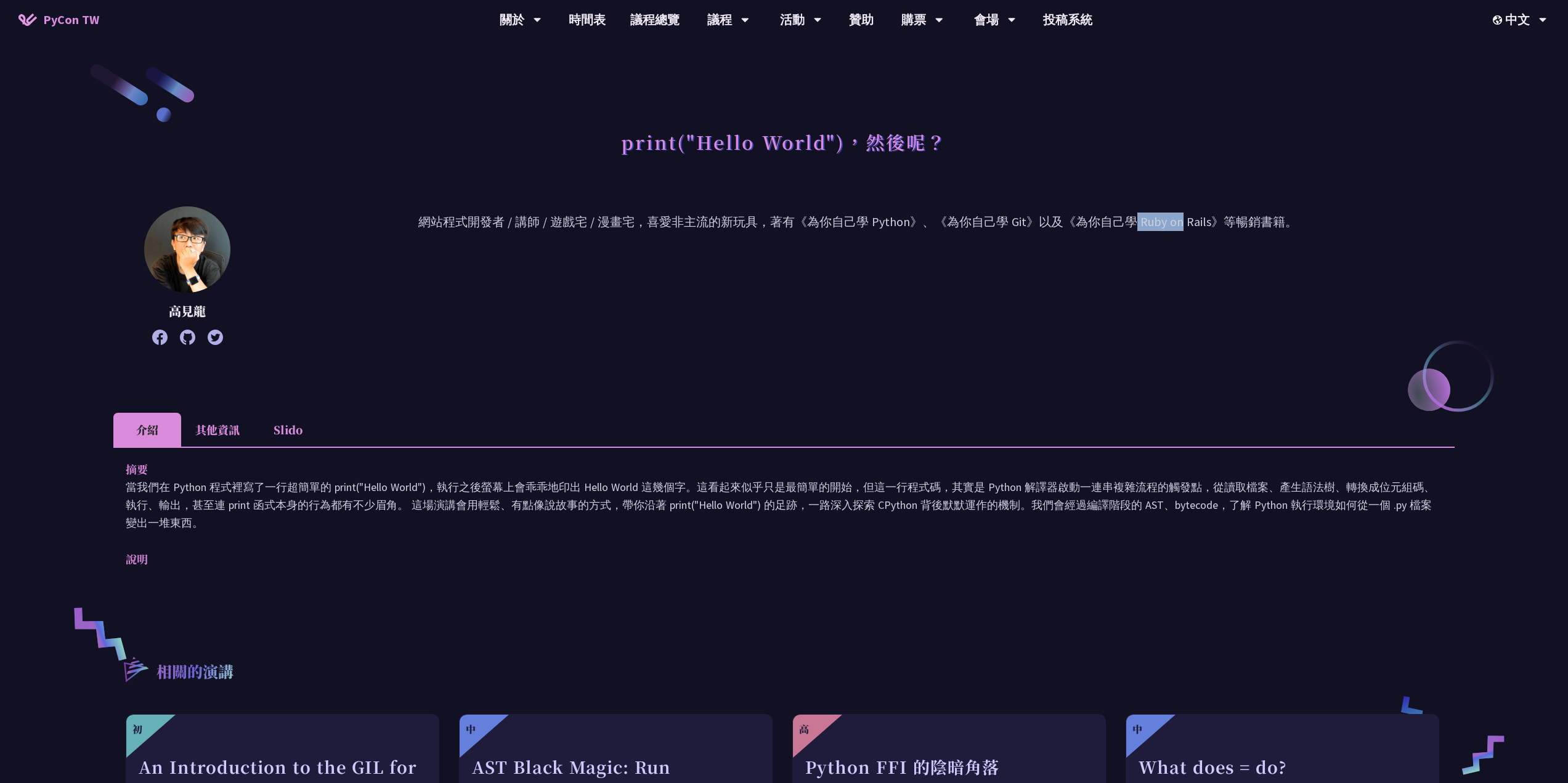
drag, startPoint x: 1026, startPoint y: 221, endPoint x: 964, endPoint y: 218, distance: 62.1
click at [964, 218] on p "網站程式開發者 / 講師 / 遊戲宅 / 漫畫宅，喜愛非主流的新玩具，著有《為你自己學 Python》、《為你自己學 Git》以及《為你自己學 Ruby on…" at bounding box center [858, 275] width 1193 height 126
click at [1081, 216] on p "網站程式開發者 / 講師 / 遊戲宅 / 漫畫宅，喜愛非主流的新玩具，著有《為你自己學 Python》、《為你自己學 Git》以及《為你自己學 Ruby on…" at bounding box center [858, 275] width 1193 height 126
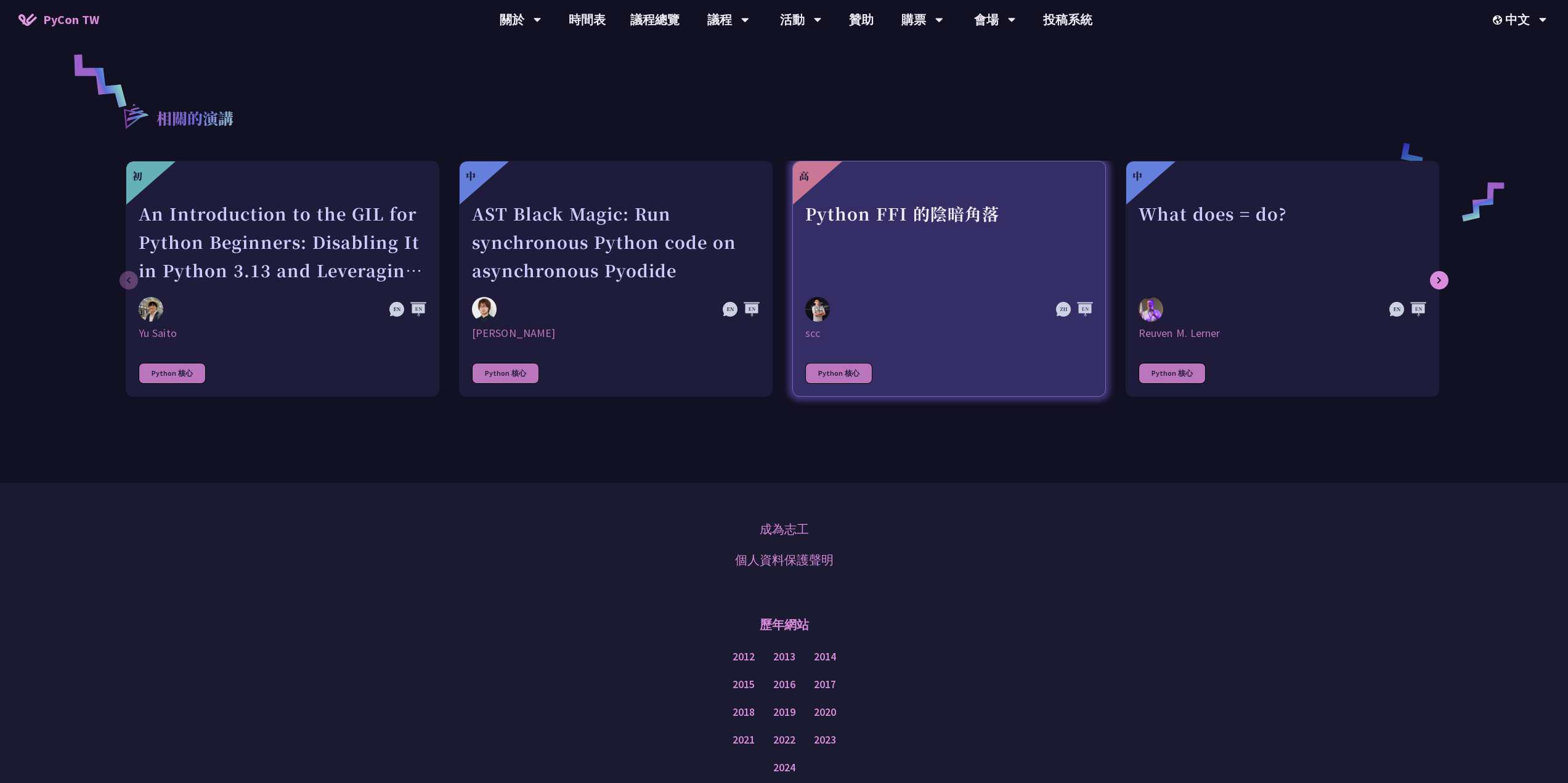
scroll to position [616, 0]
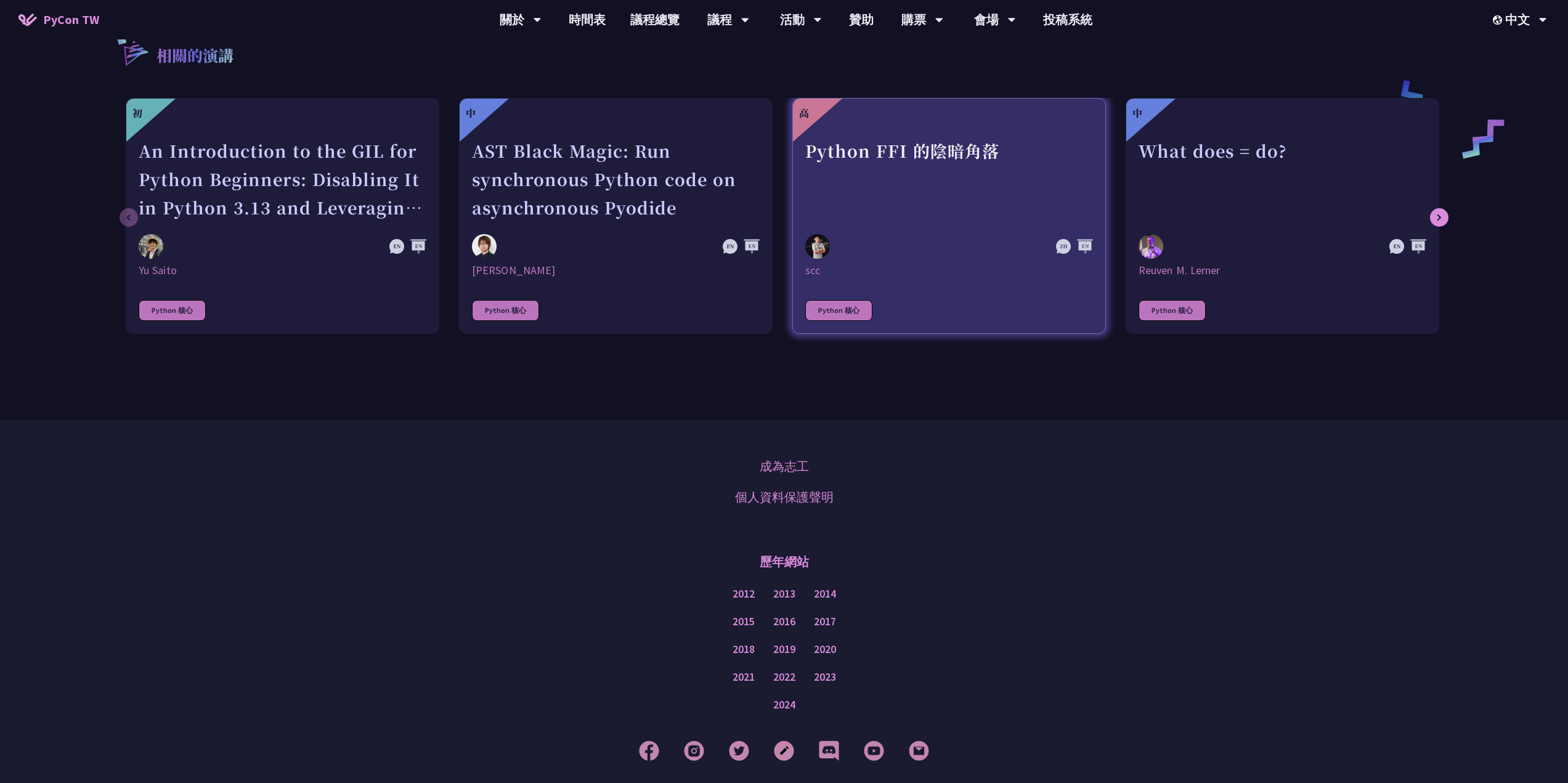
click at [834, 242] on div at bounding box center [905, 247] width 201 height 25
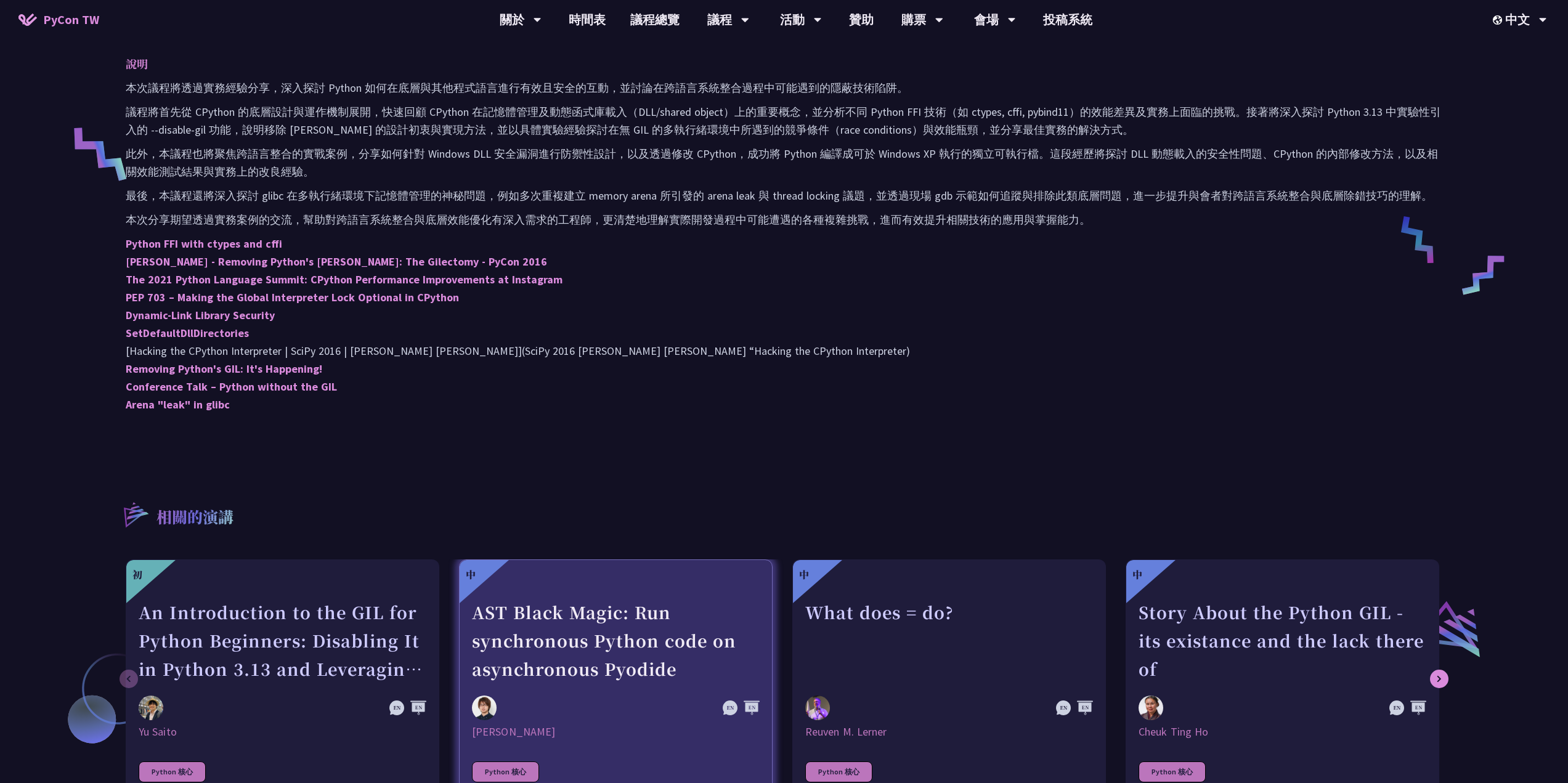
scroll to position [1005, 0]
